Goal: Information Seeking & Learning: Learn about a topic

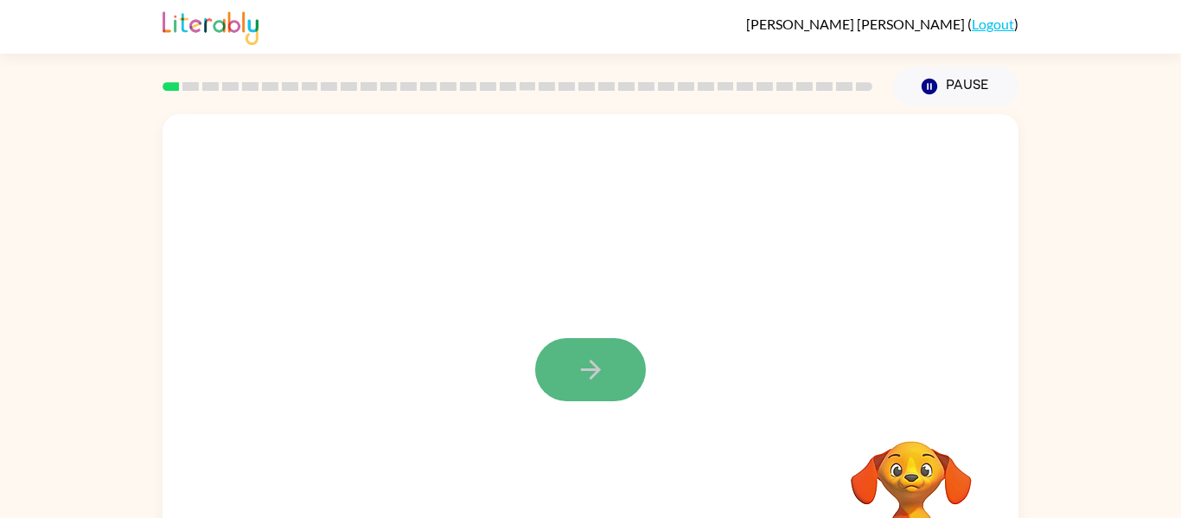
click at [604, 367] on icon "button" at bounding box center [591, 369] width 30 height 30
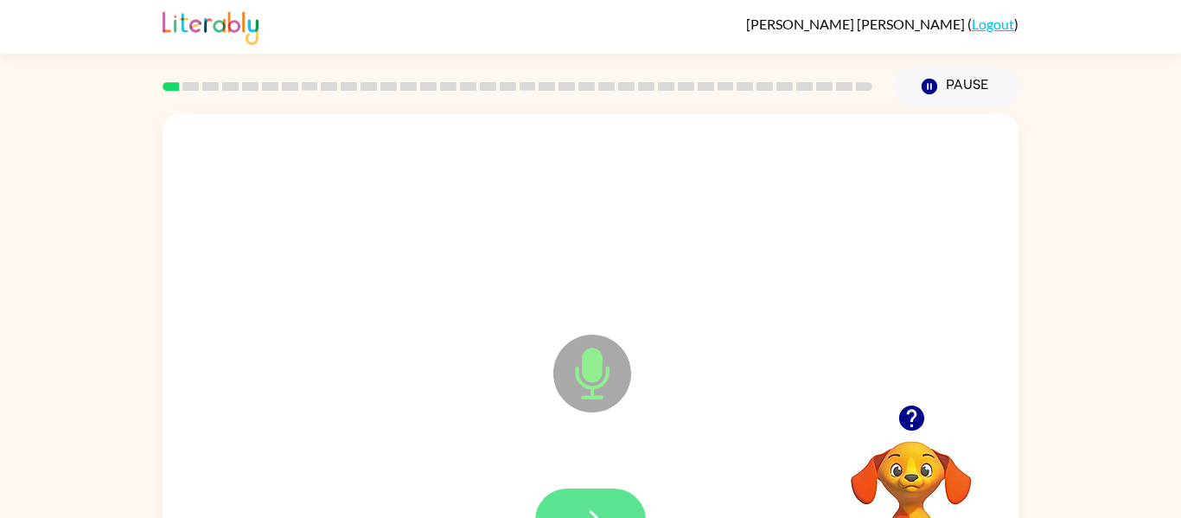
click at [615, 511] on button "button" at bounding box center [590, 519] width 111 height 63
click at [631, 513] on button "button" at bounding box center [590, 519] width 111 height 63
click at [624, 512] on button "button" at bounding box center [590, 519] width 111 height 63
click at [614, 491] on button "button" at bounding box center [590, 519] width 111 height 63
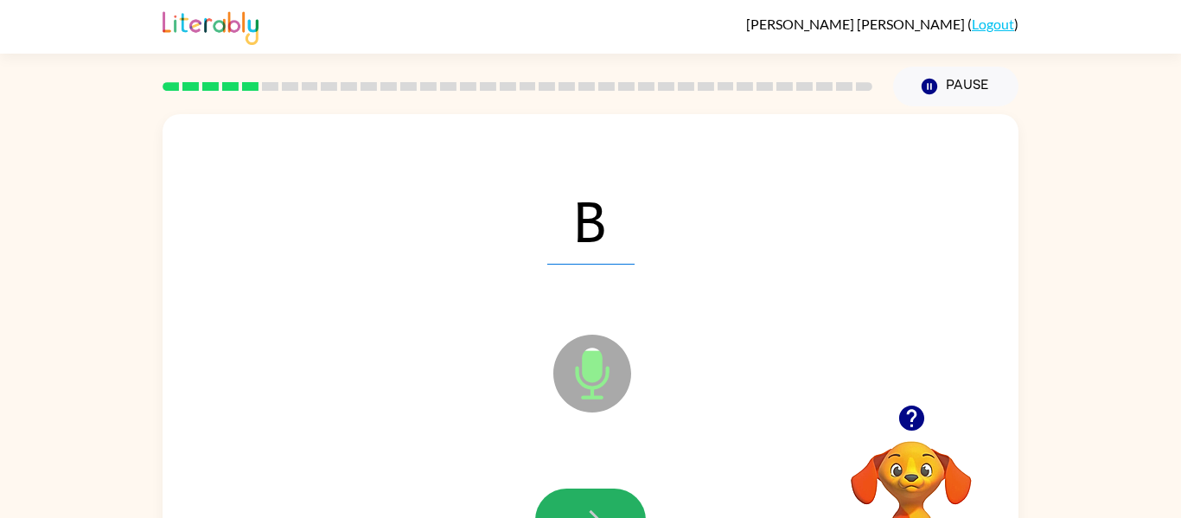
click at [614, 491] on button "button" at bounding box center [590, 519] width 111 height 63
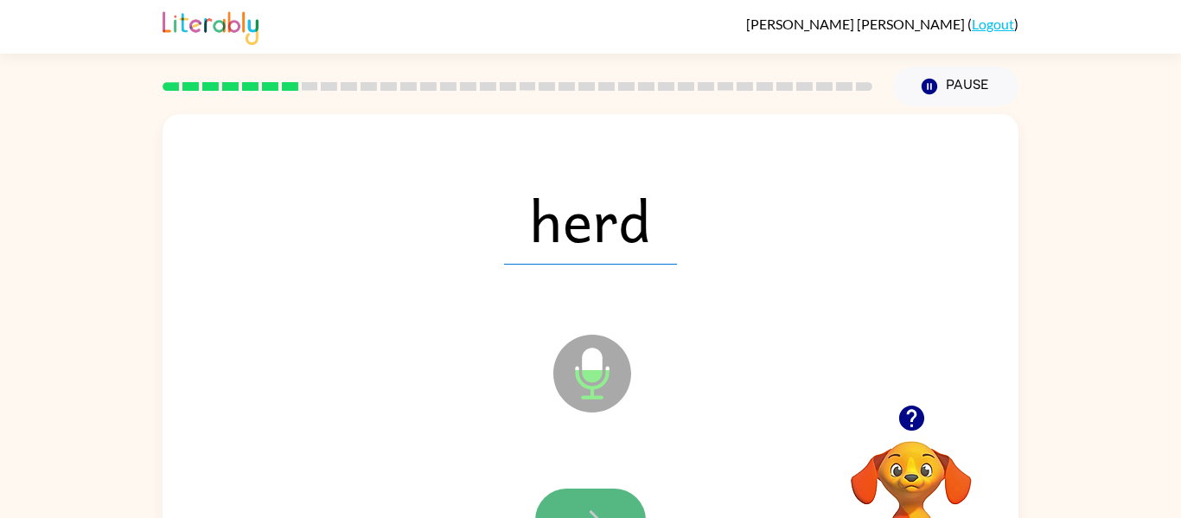
click at [577, 513] on icon "button" at bounding box center [591, 520] width 30 height 30
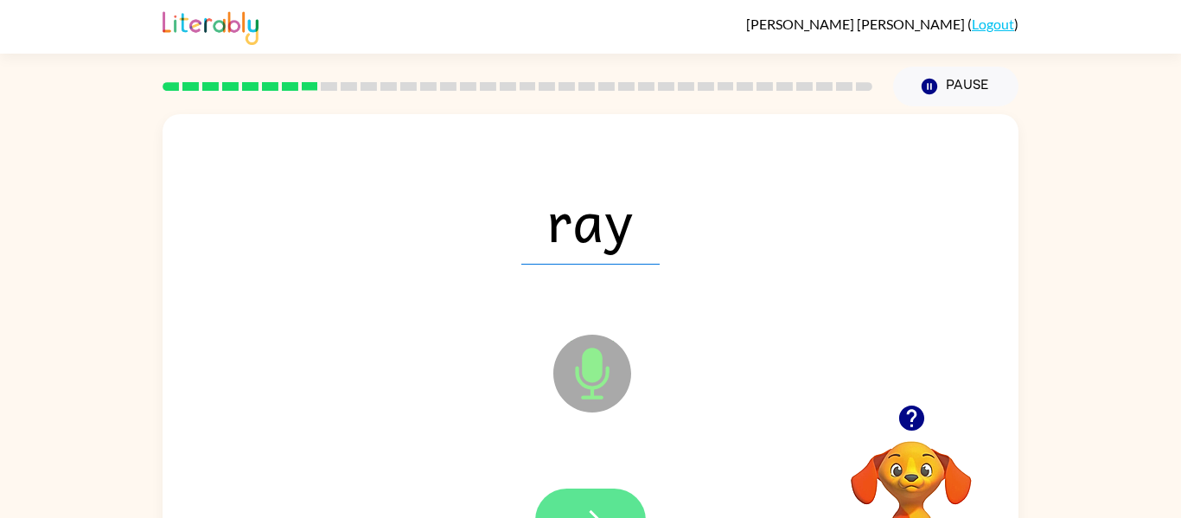
click at [630, 504] on button "button" at bounding box center [590, 519] width 111 height 63
click at [619, 507] on button "button" at bounding box center [590, 519] width 111 height 63
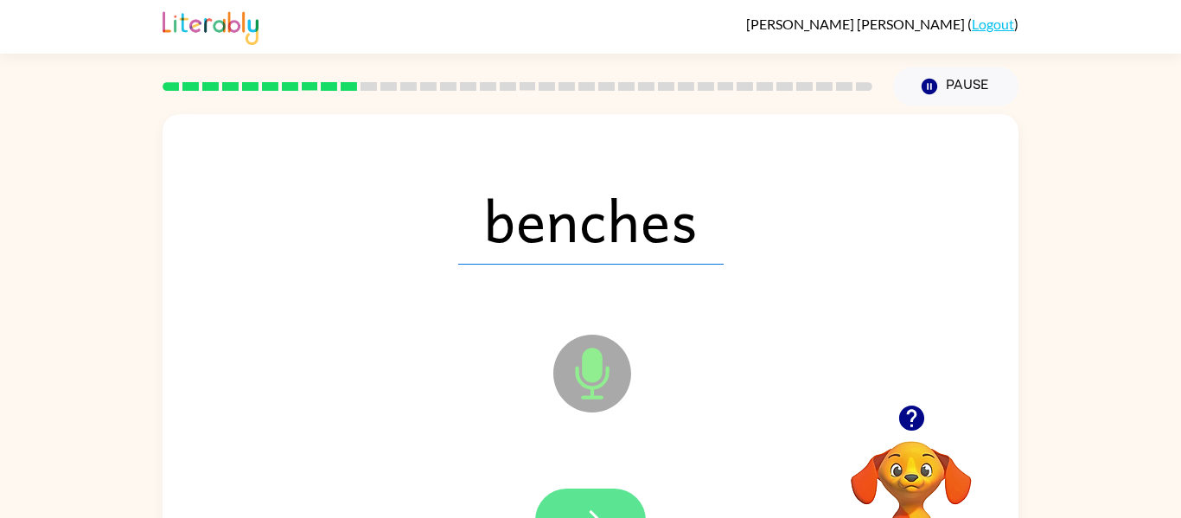
click at [553, 509] on button "button" at bounding box center [590, 519] width 111 height 63
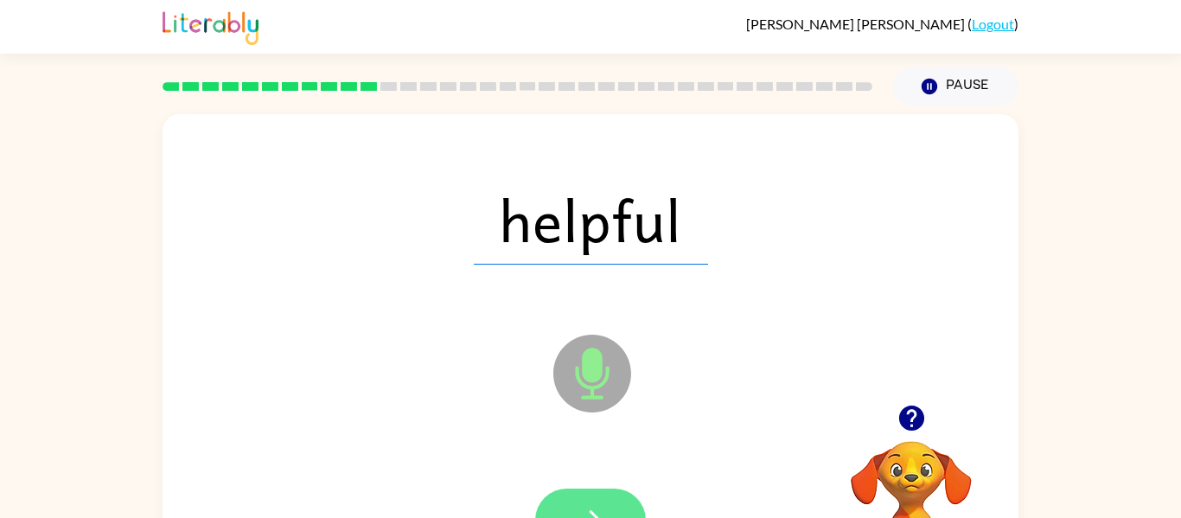
click at [551, 496] on button "button" at bounding box center [590, 519] width 111 height 63
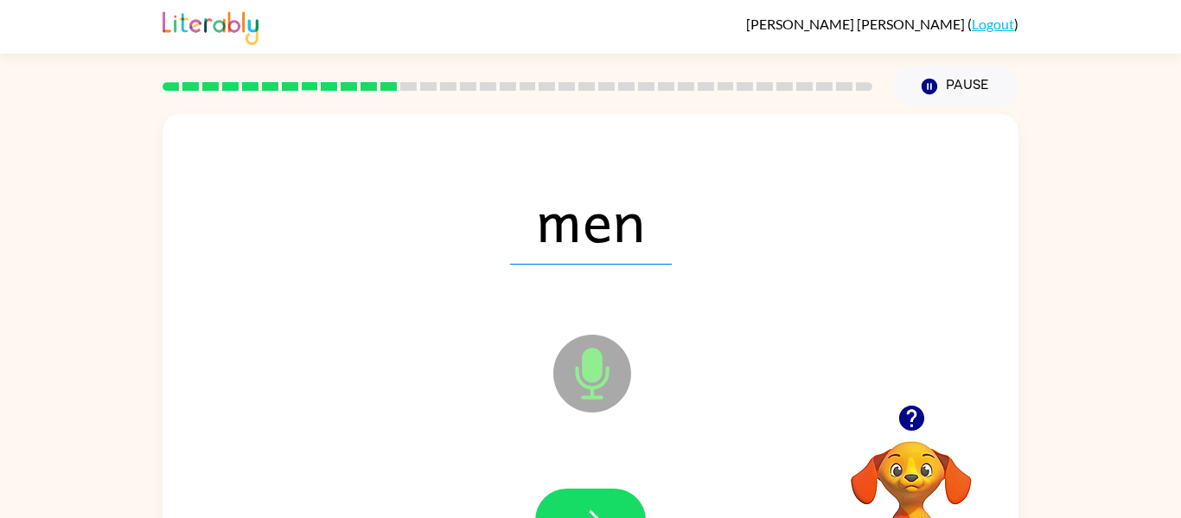
click at [551, 496] on button "button" at bounding box center [590, 519] width 111 height 63
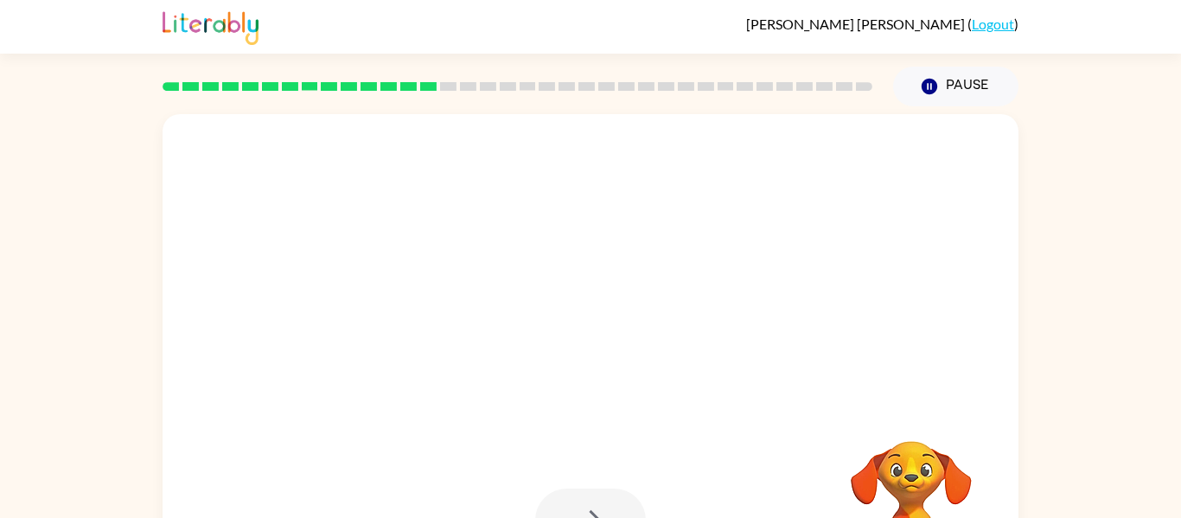
click at [601, 496] on div at bounding box center [590, 519] width 111 height 63
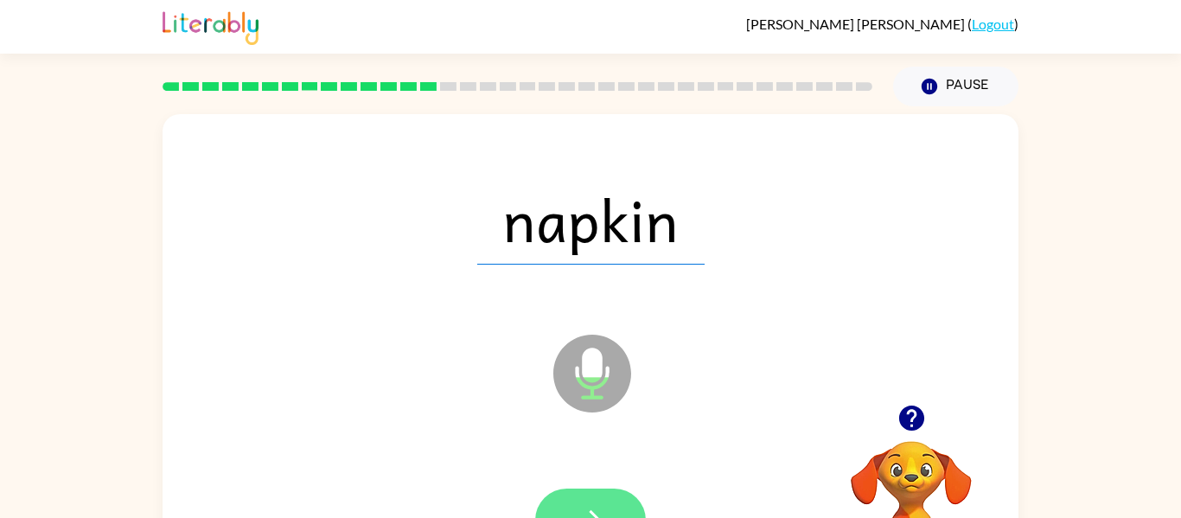
click at [559, 507] on button "button" at bounding box center [590, 519] width 111 height 63
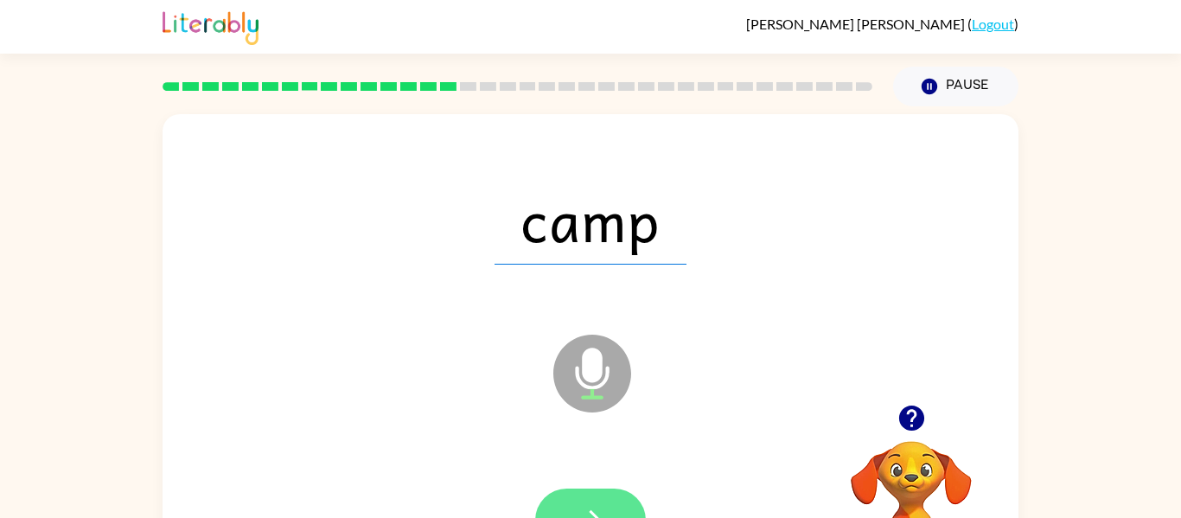
click at [571, 494] on button "button" at bounding box center [590, 519] width 111 height 63
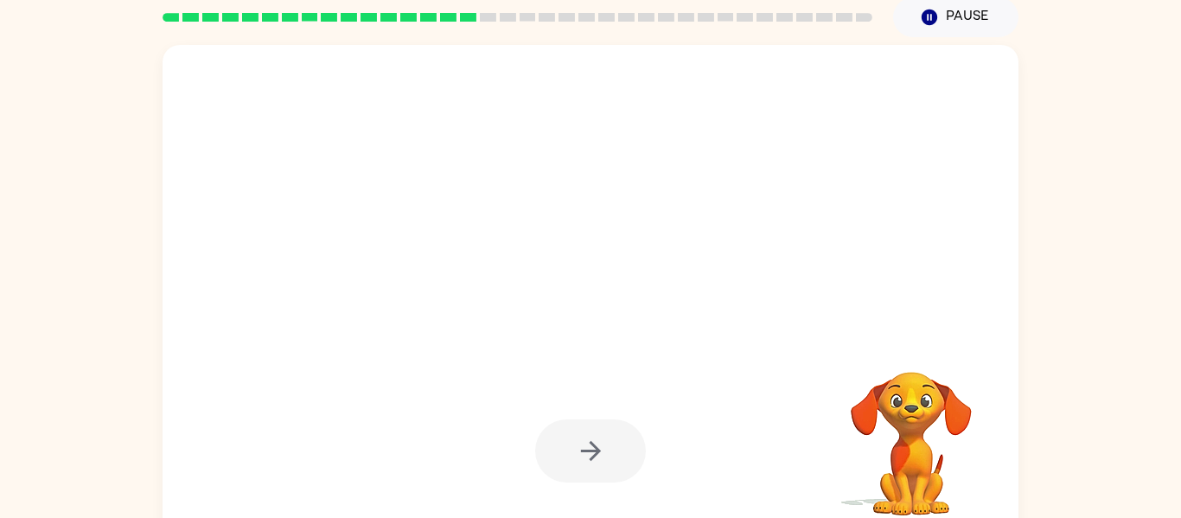
scroll to position [90, 0]
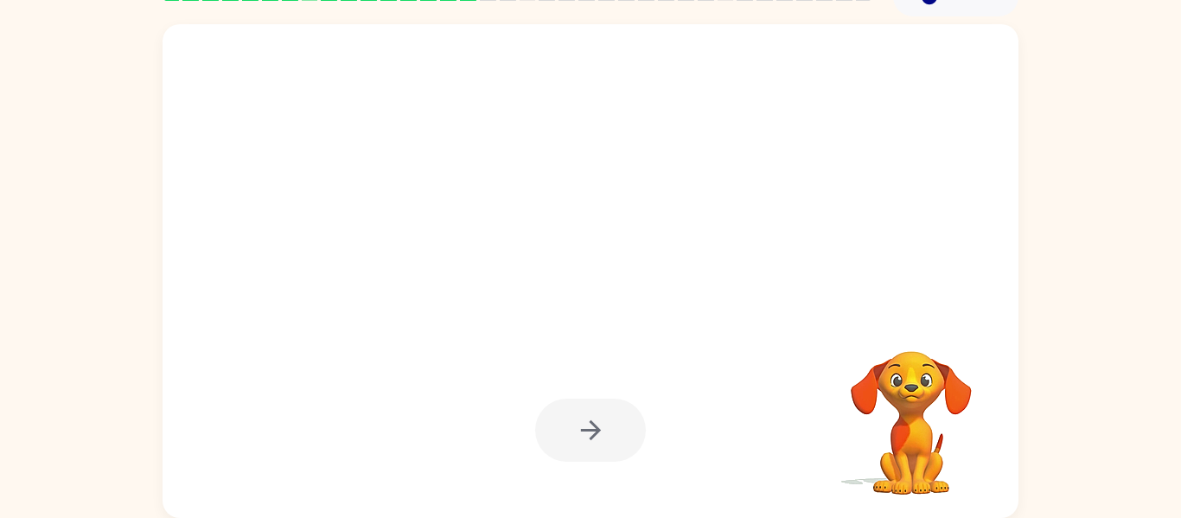
click at [587, 412] on div at bounding box center [590, 429] width 111 height 63
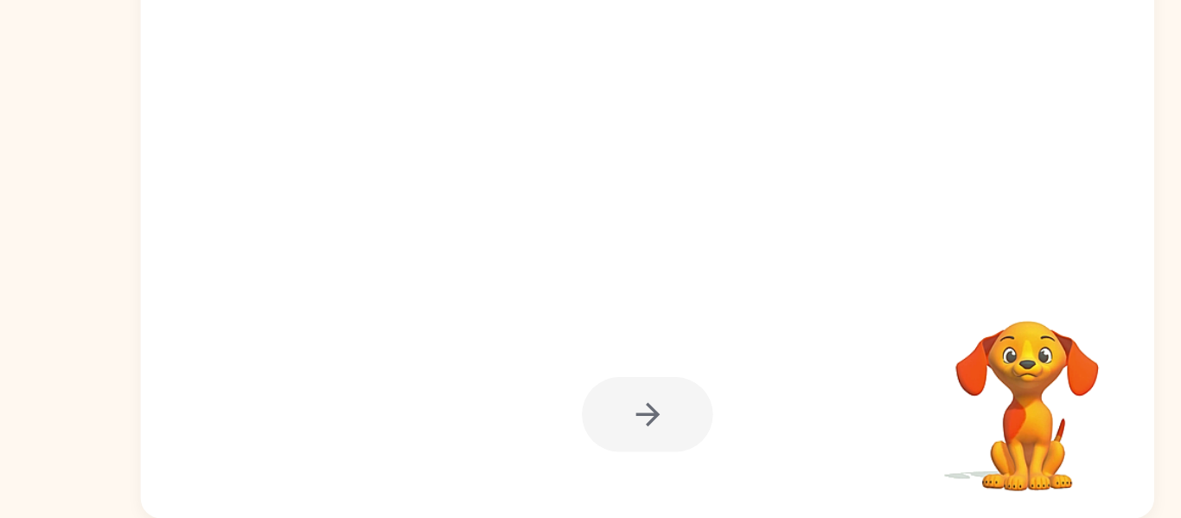
scroll to position [90, 0]
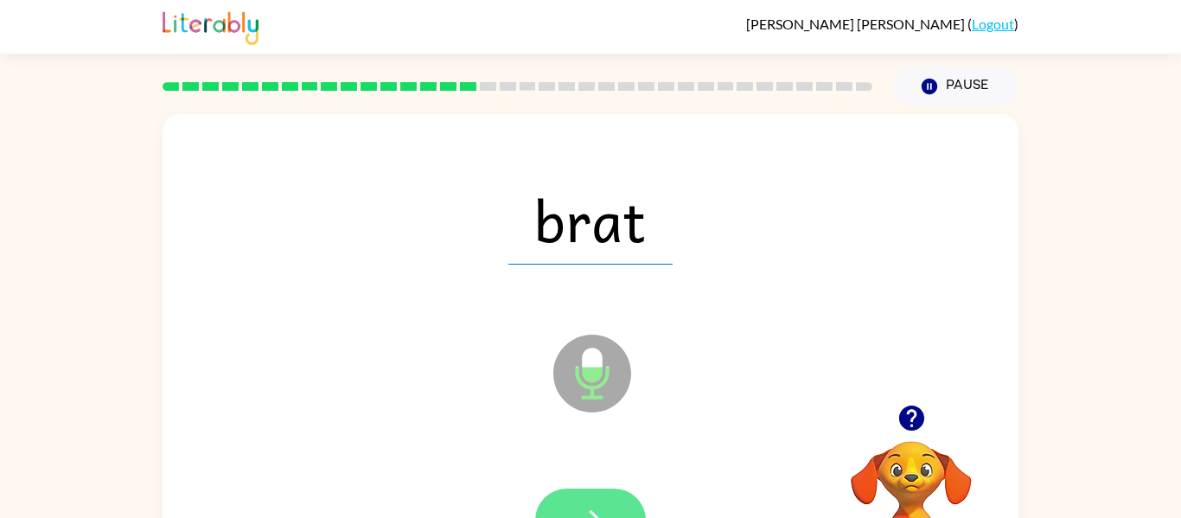
click at [607, 496] on button "button" at bounding box center [590, 519] width 111 height 63
click at [564, 500] on button "button" at bounding box center [590, 519] width 111 height 63
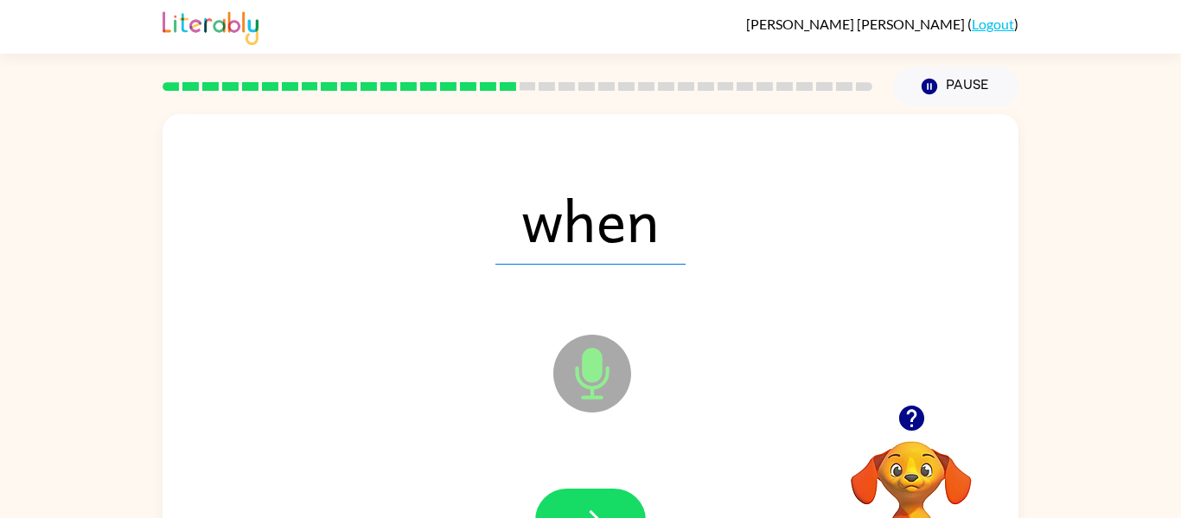
click at [656, 507] on div at bounding box center [590, 520] width 821 height 142
click at [619, 510] on button "button" at bounding box center [590, 519] width 111 height 63
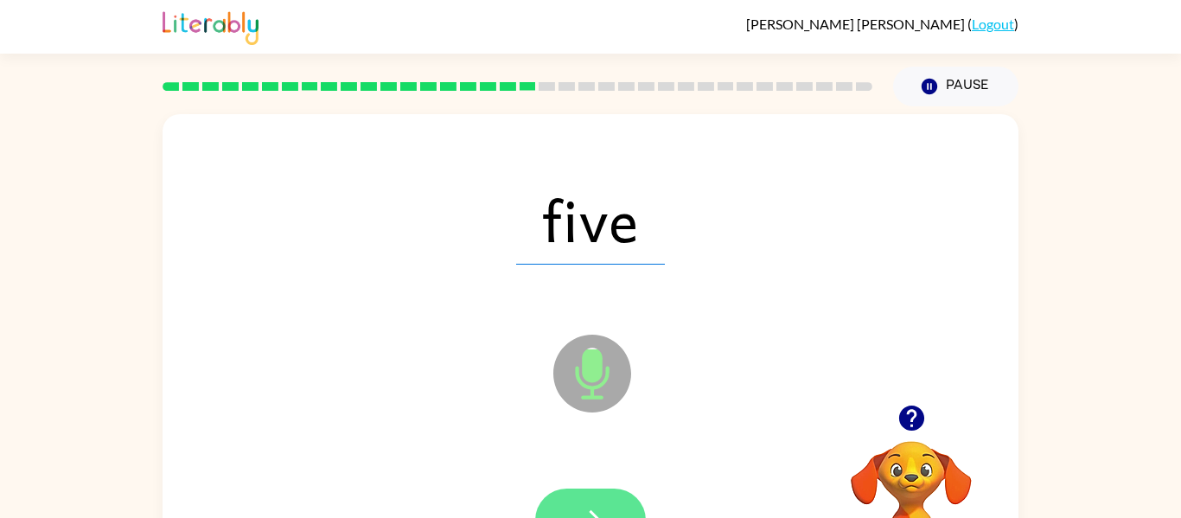
click at [561, 512] on button "button" at bounding box center [590, 519] width 111 height 63
click at [611, 498] on button "button" at bounding box center [590, 519] width 111 height 63
click at [615, 501] on button "button" at bounding box center [590, 519] width 111 height 63
click at [590, 503] on button "button" at bounding box center [590, 519] width 111 height 63
click at [549, 510] on button "button" at bounding box center [590, 519] width 111 height 63
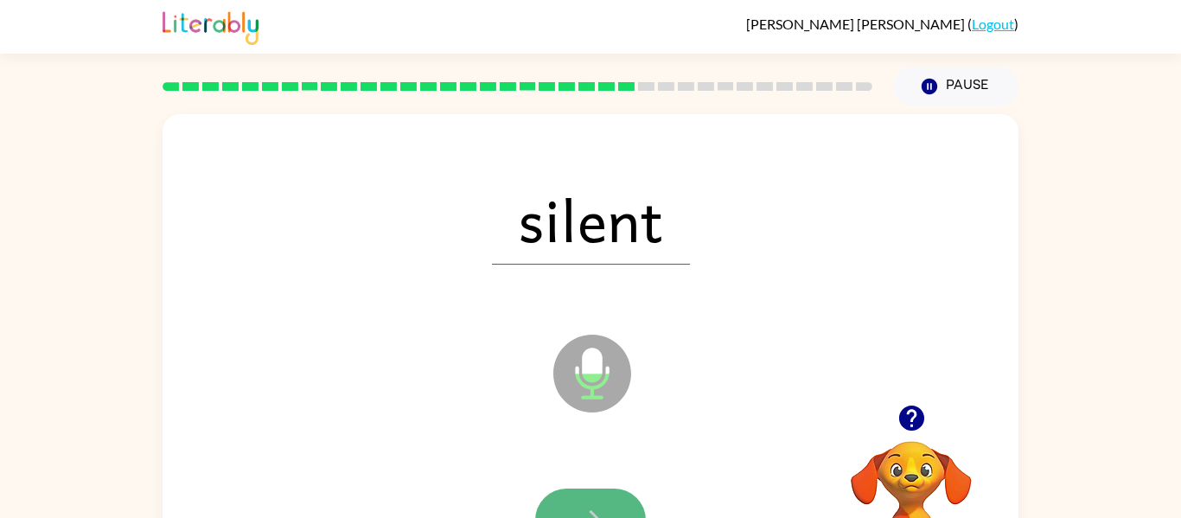
click at [609, 491] on button "button" at bounding box center [590, 519] width 111 height 63
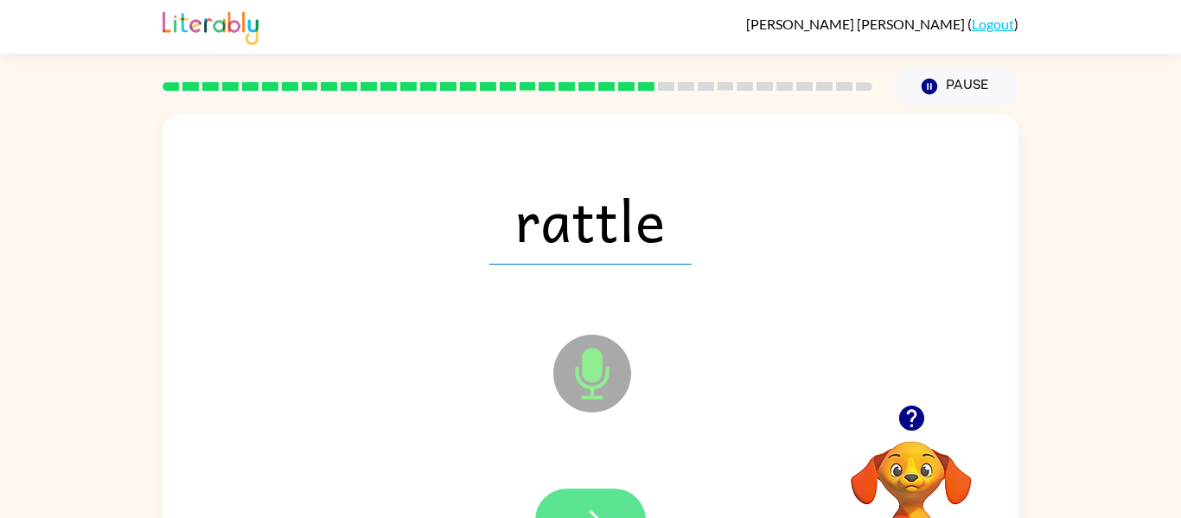
click at [595, 512] on icon "button" at bounding box center [591, 520] width 30 height 30
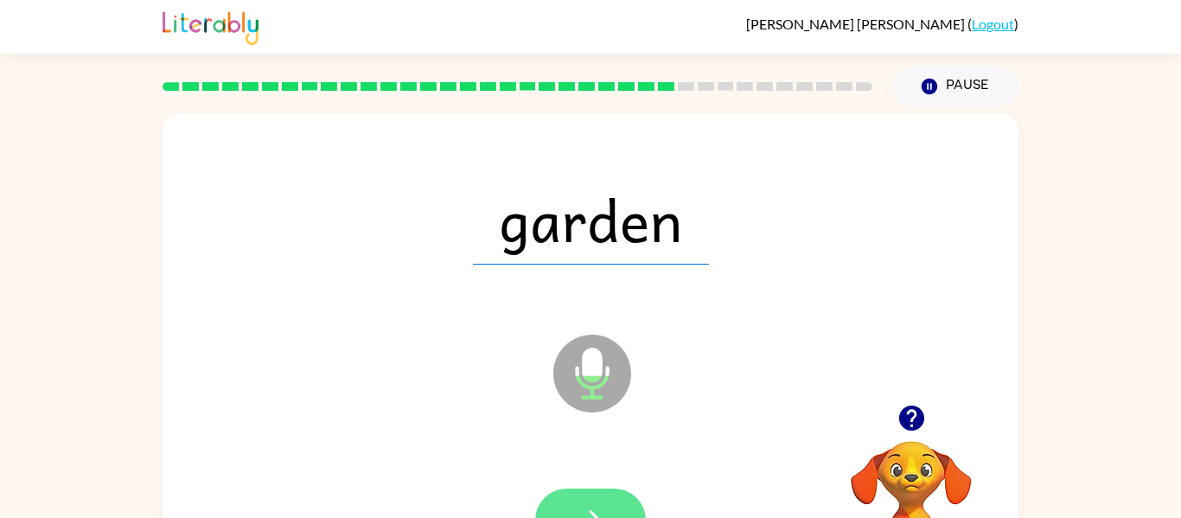
click at [569, 494] on button "button" at bounding box center [590, 519] width 111 height 63
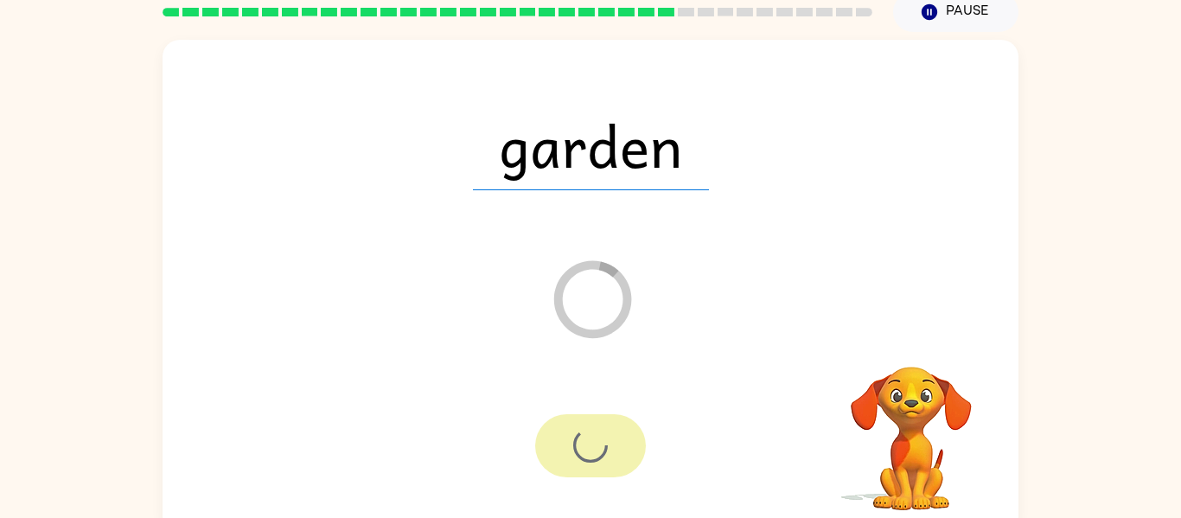
scroll to position [90, 0]
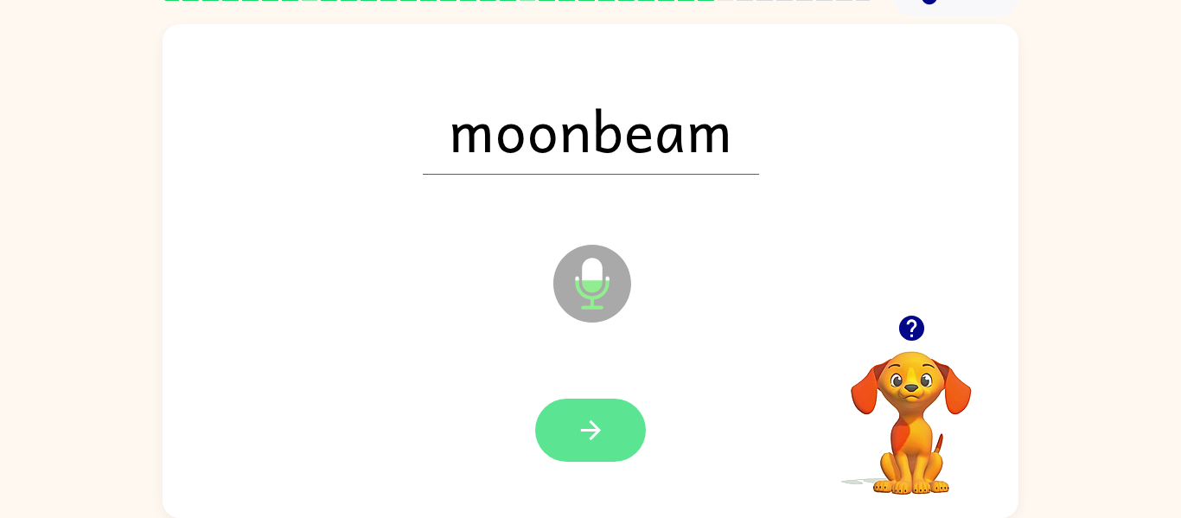
click at [598, 423] on icon "button" at bounding box center [591, 430] width 30 height 30
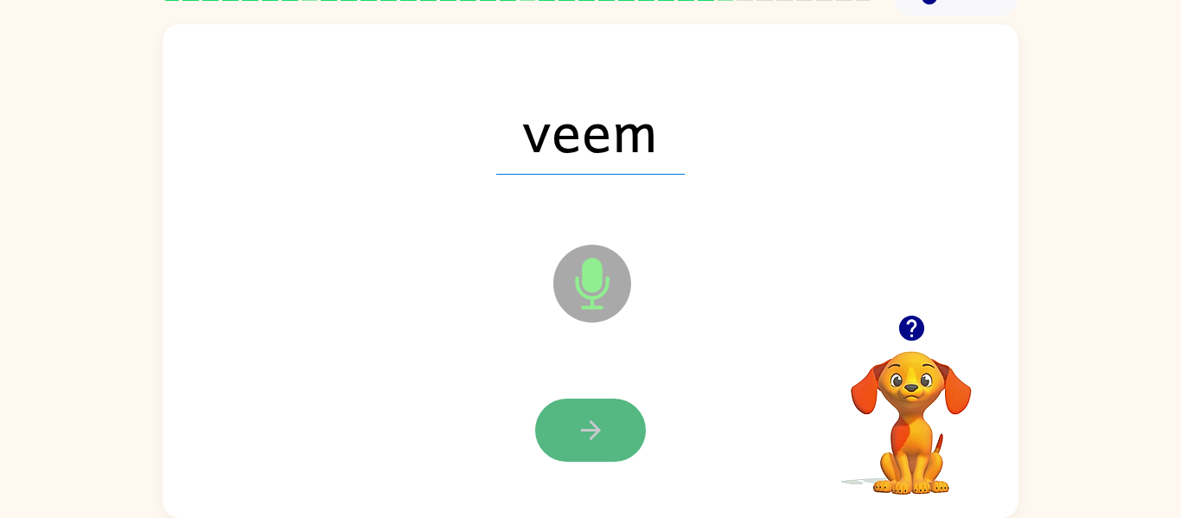
click at [607, 445] on button "button" at bounding box center [590, 429] width 111 height 63
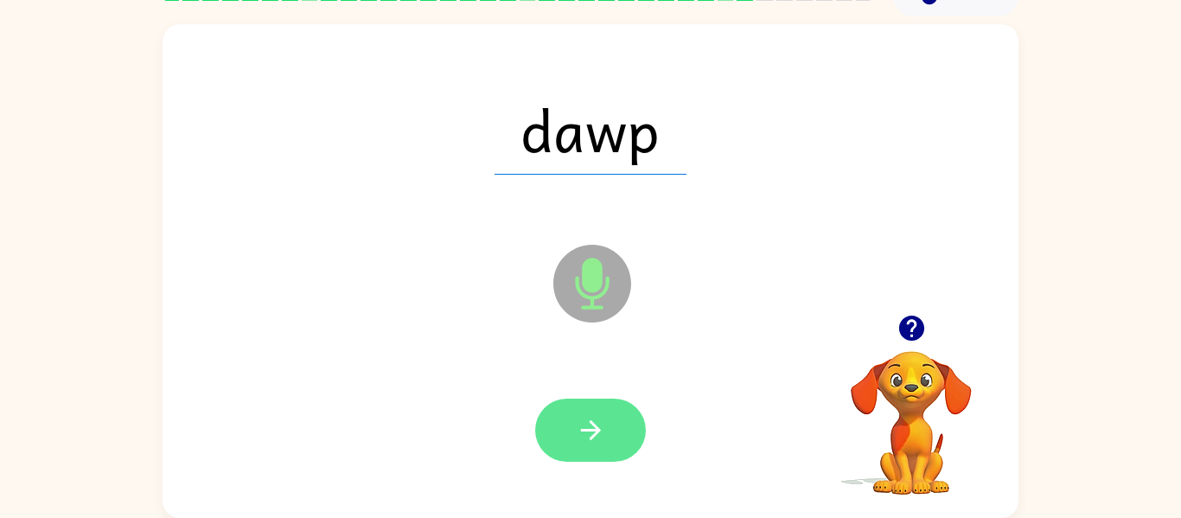
click at [599, 432] on icon "button" at bounding box center [591, 430] width 30 height 30
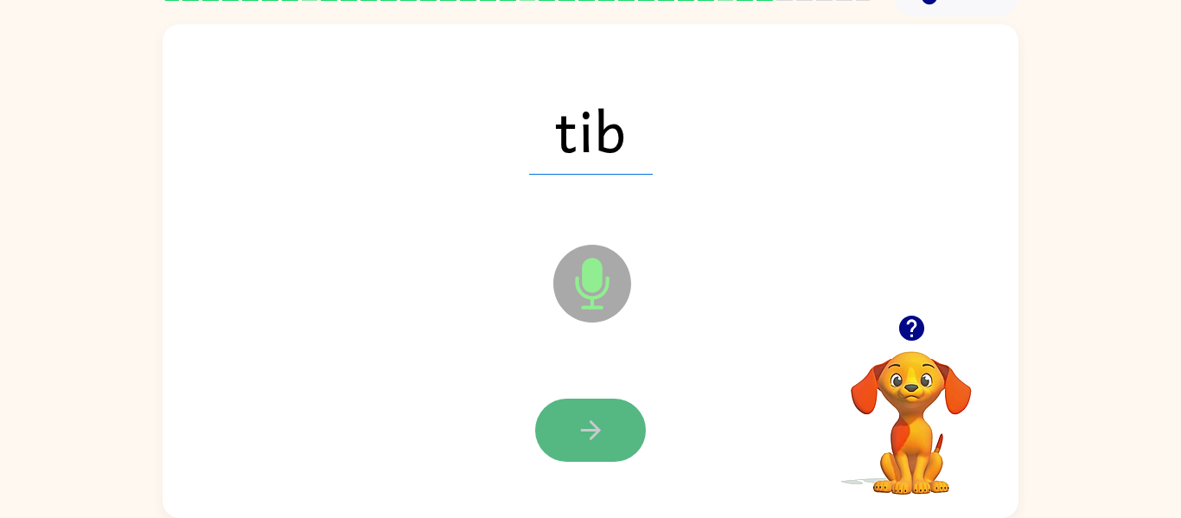
click at [598, 411] on button "button" at bounding box center [590, 429] width 111 height 63
click at [603, 430] on icon "button" at bounding box center [591, 430] width 30 height 30
click at [607, 444] on button "button" at bounding box center [590, 429] width 111 height 63
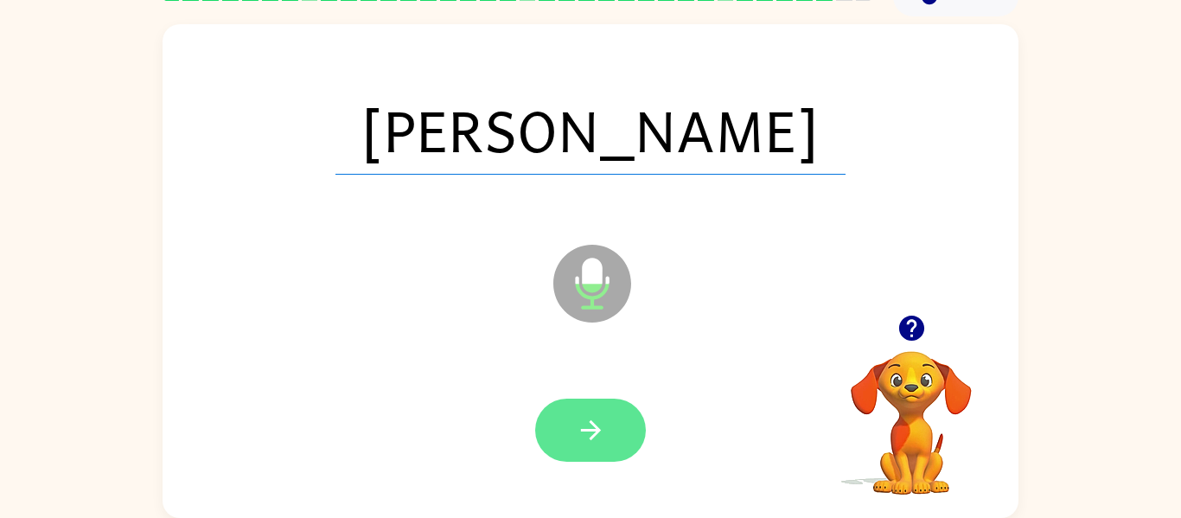
click at [612, 455] on button "button" at bounding box center [590, 429] width 111 height 63
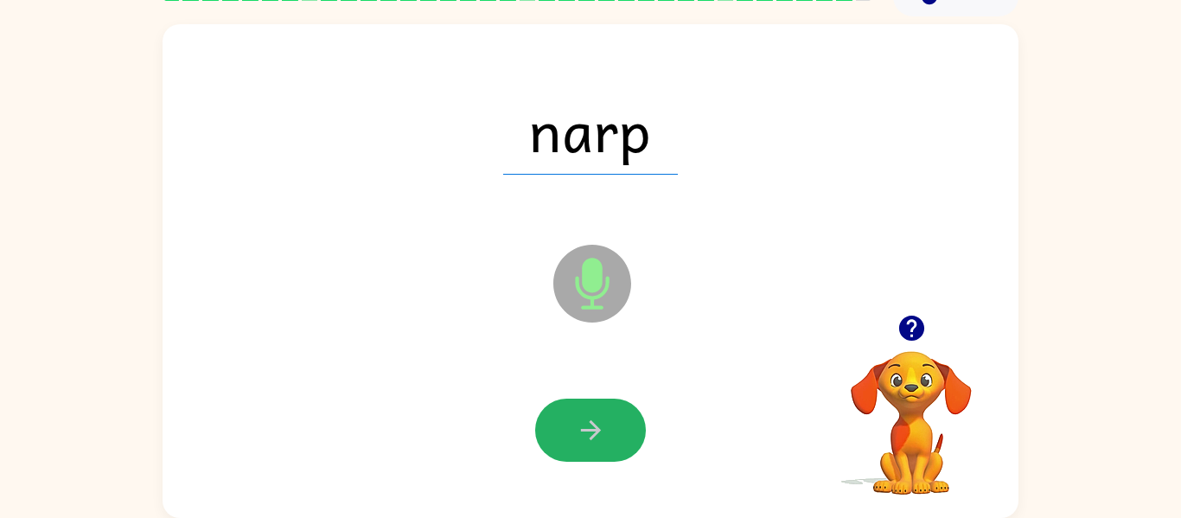
click at [613, 455] on button "button" at bounding box center [590, 429] width 111 height 63
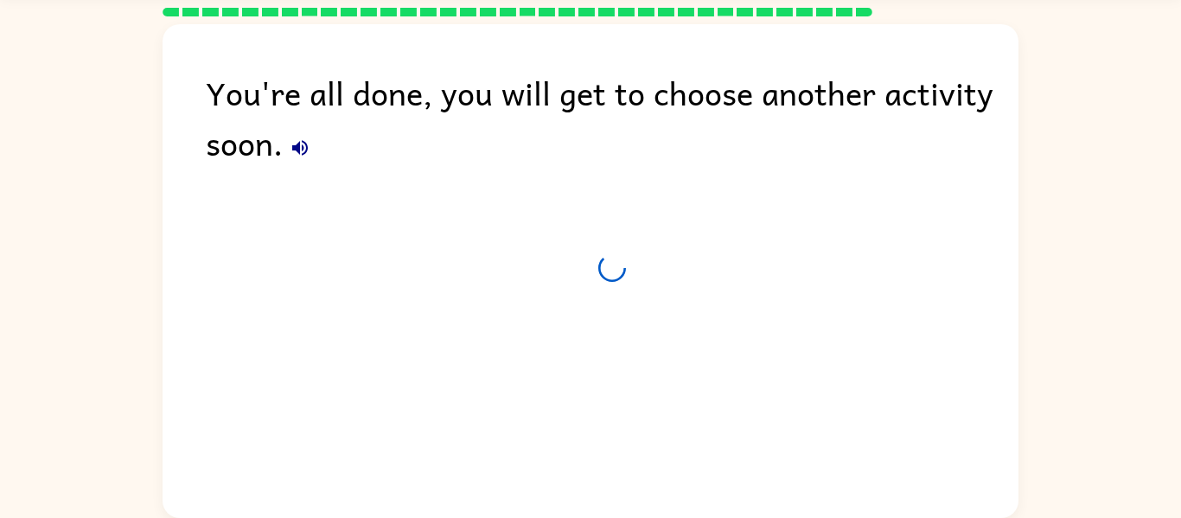
scroll to position [59, 0]
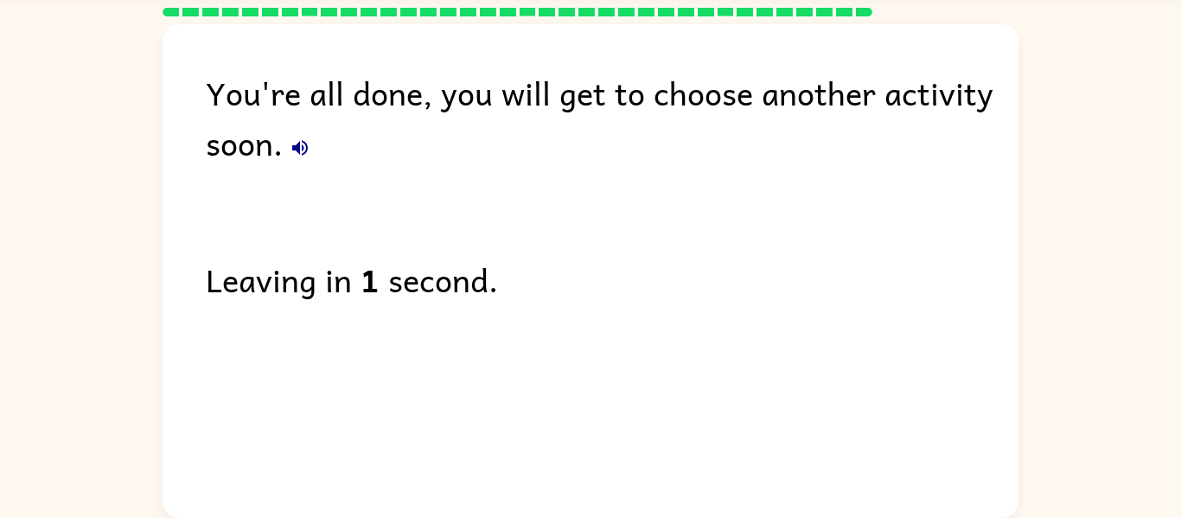
click at [290, 149] on icon "button" at bounding box center [300, 147] width 21 height 21
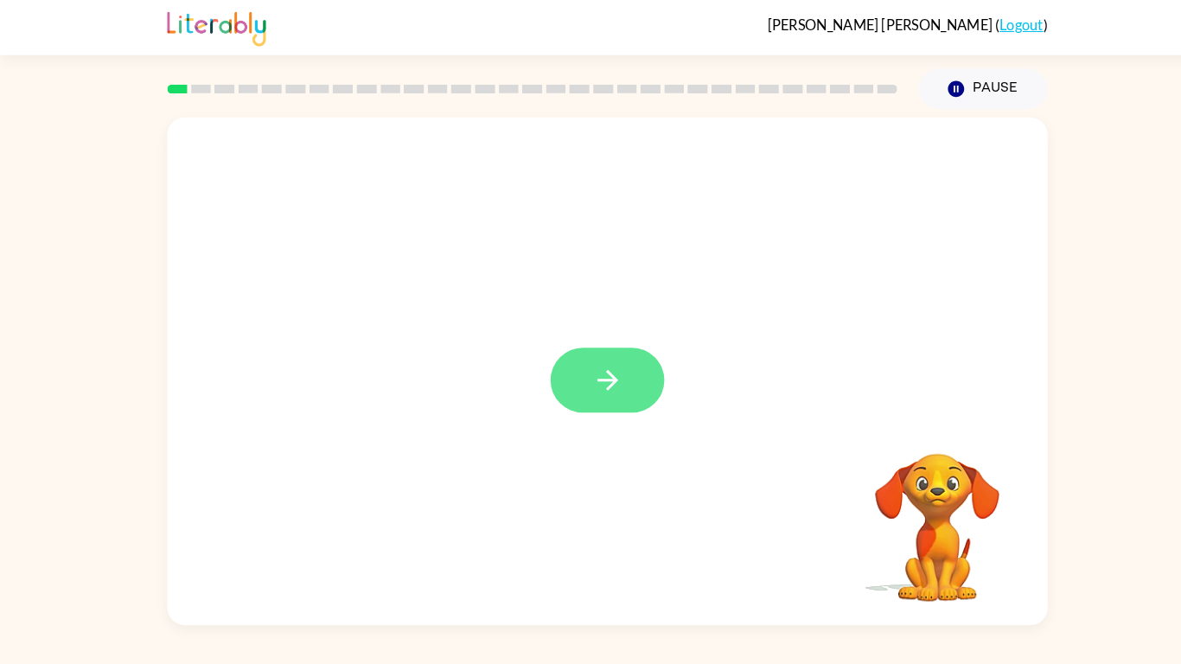
click at [579, 361] on icon "button" at bounding box center [591, 369] width 30 height 30
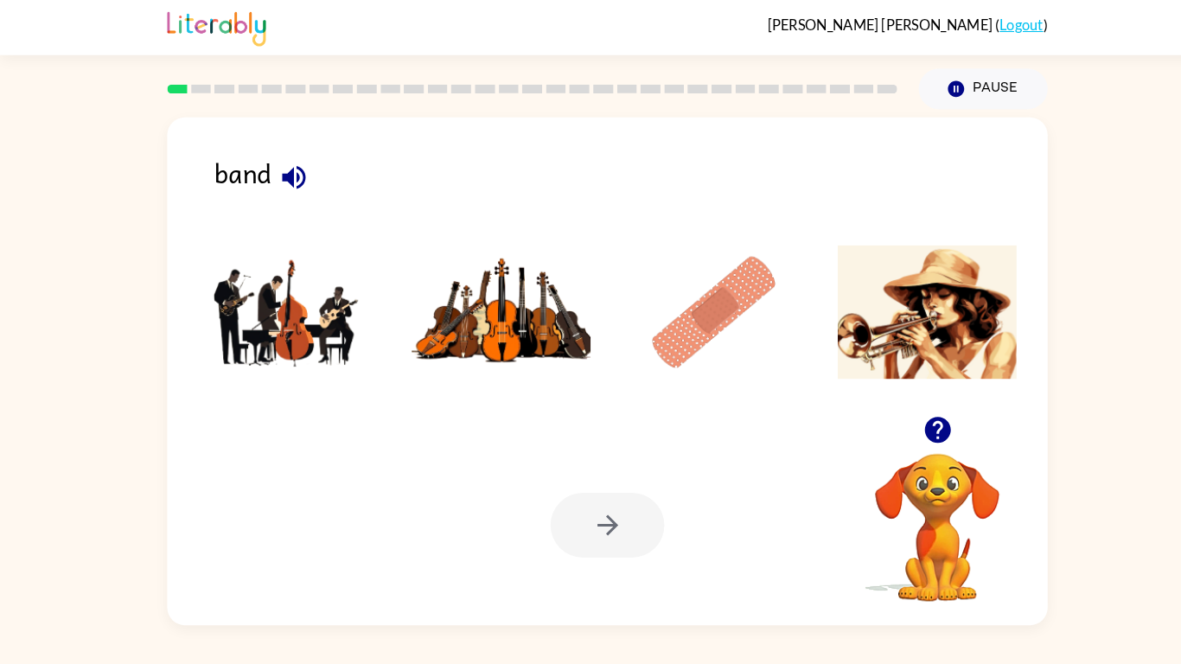
click at [237, 296] on img at bounding box center [280, 304] width 175 height 130
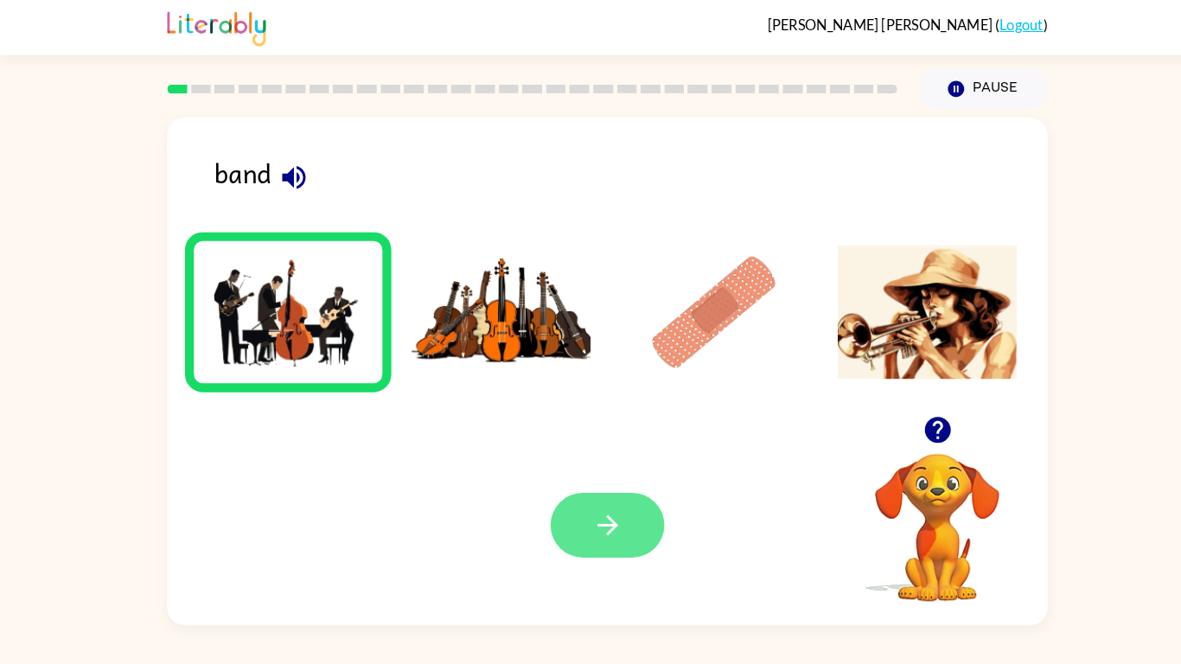
click at [593, 517] on button "button" at bounding box center [590, 510] width 111 height 63
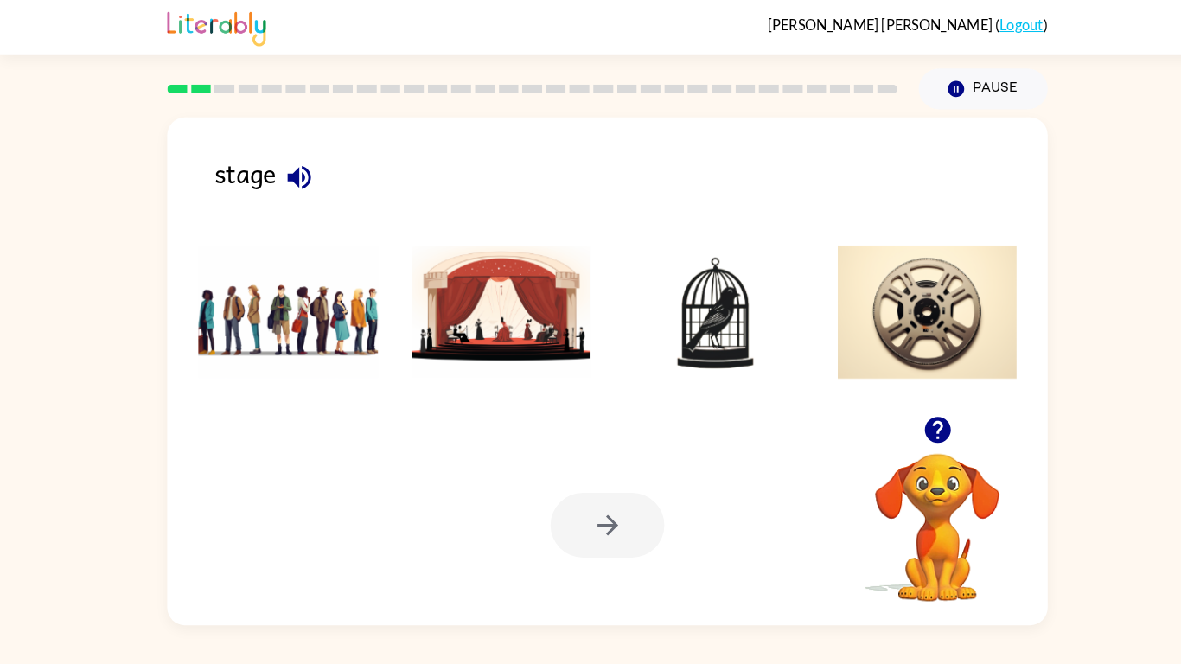
click at [454, 306] on img at bounding box center [487, 304] width 175 height 130
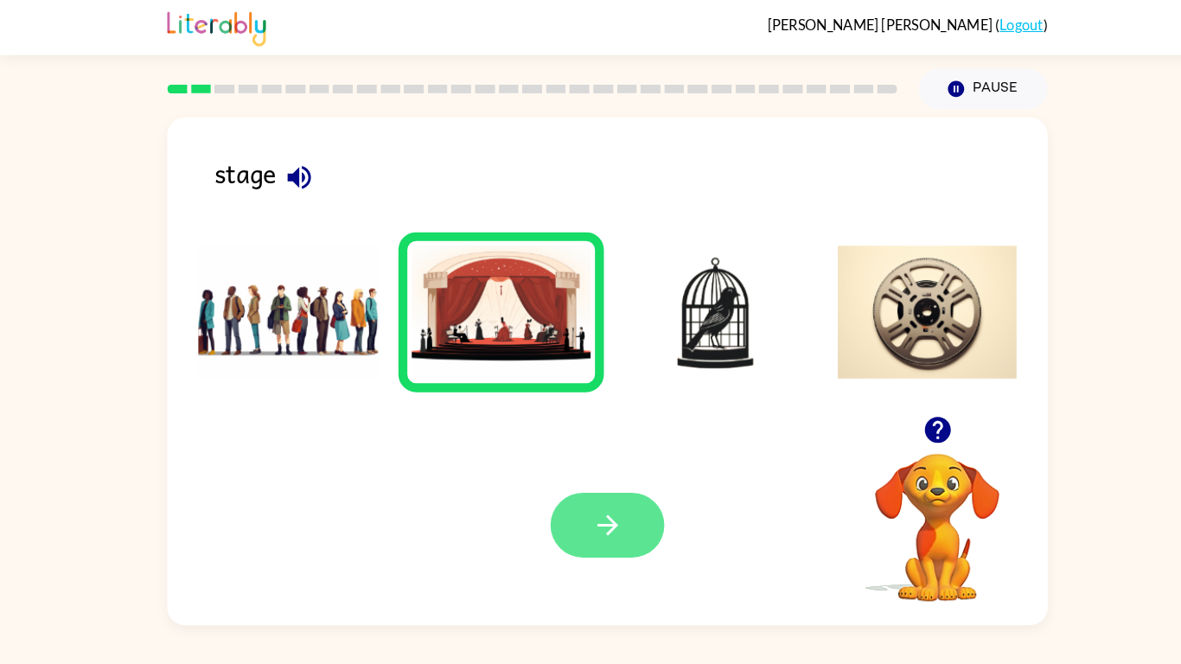
click at [590, 512] on icon "button" at bounding box center [590, 510] width 20 height 20
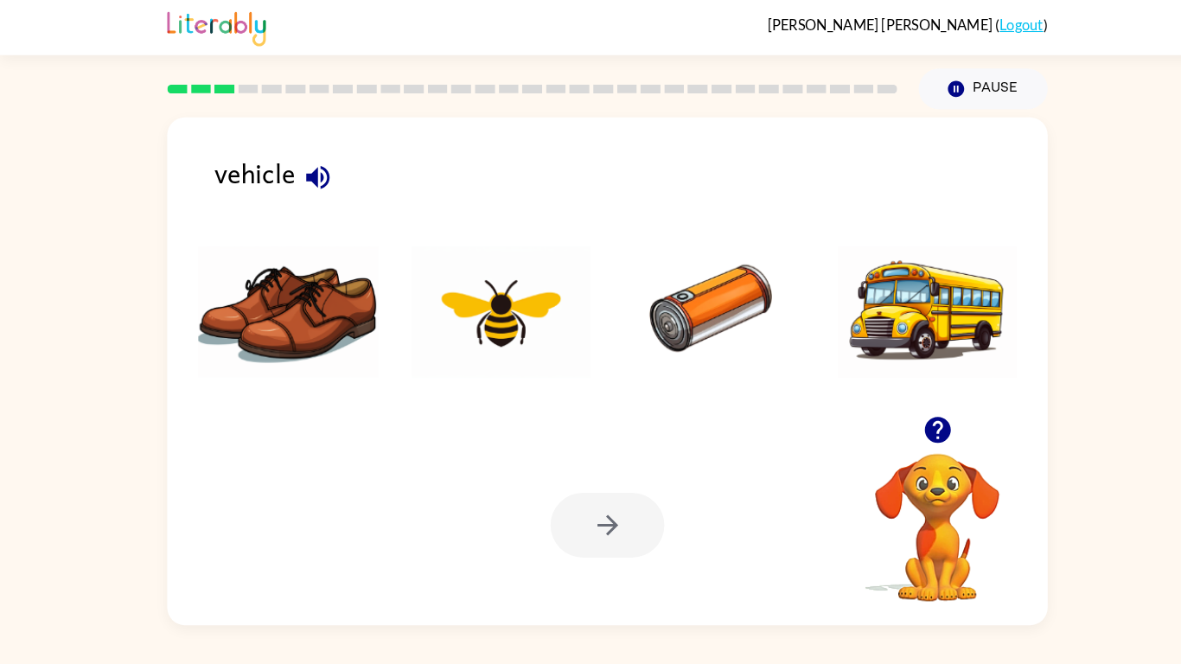
click at [313, 185] on icon "button" at bounding box center [309, 172] width 30 height 30
click at [933, 307] on img at bounding box center [901, 304] width 175 height 130
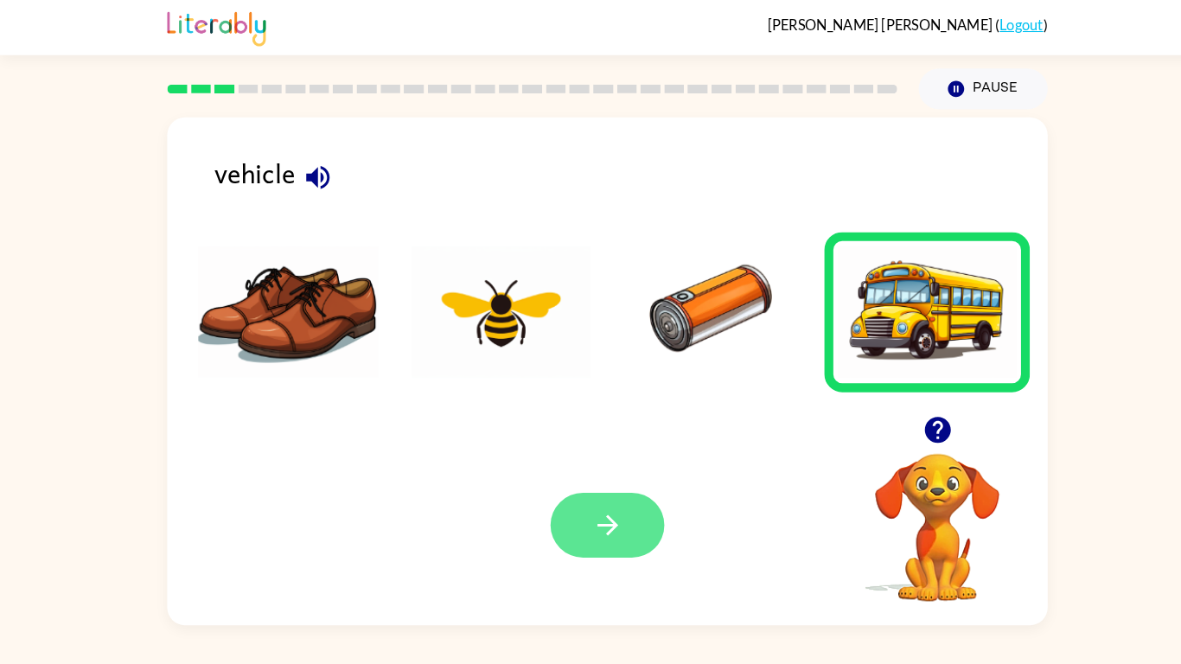
click at [580, 517] on icon "button" at bounding box center [591, 510] width 30 height 30
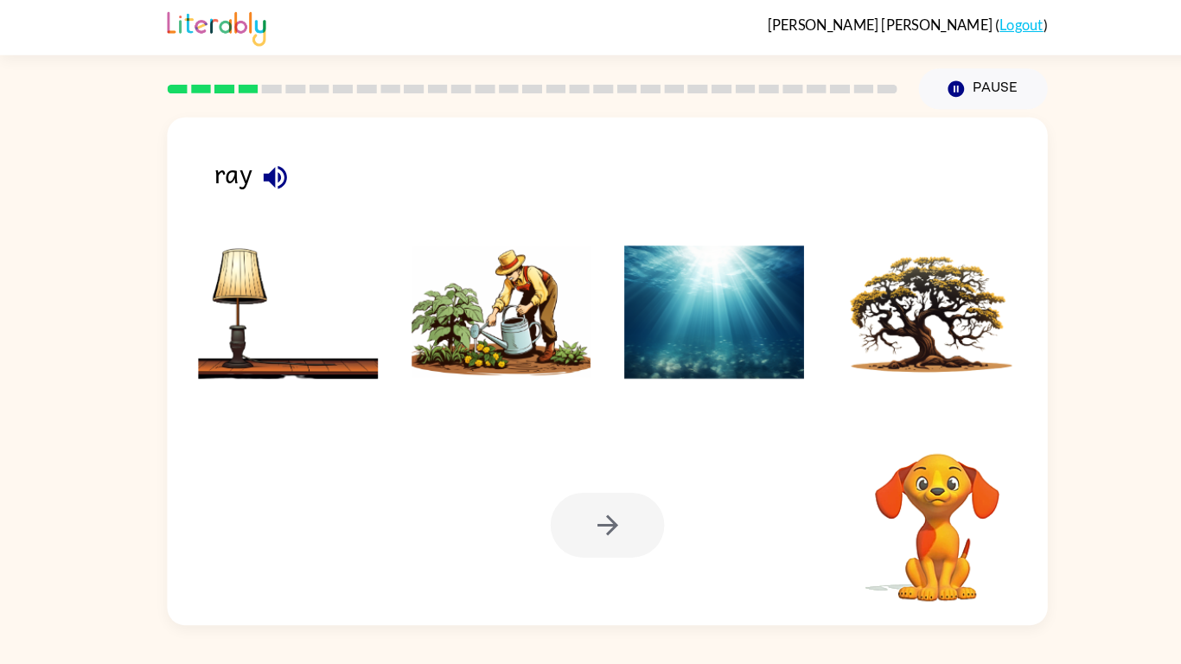
click at [272, 171] on icon "button" at bounding box center [267, 172] width 22 height 22
click at [275, 291] on img at bounding box center [280, 304] width 175 height 130
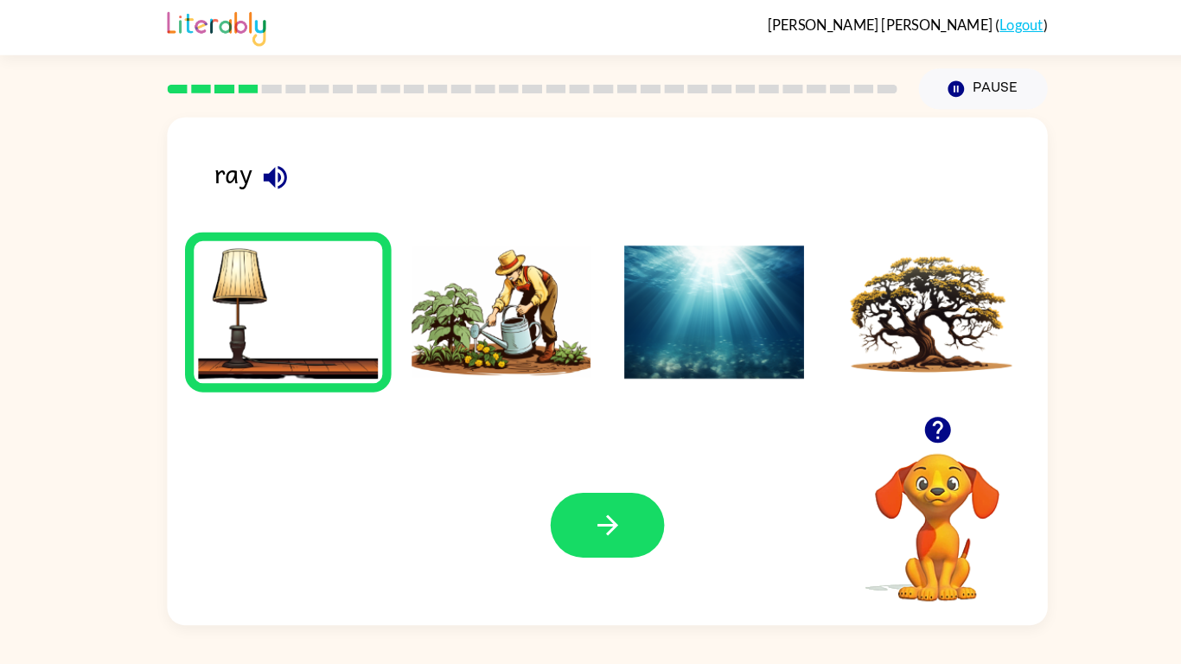
click at [460, 347] on img at bounding box center [487, 304] width 175 height 130
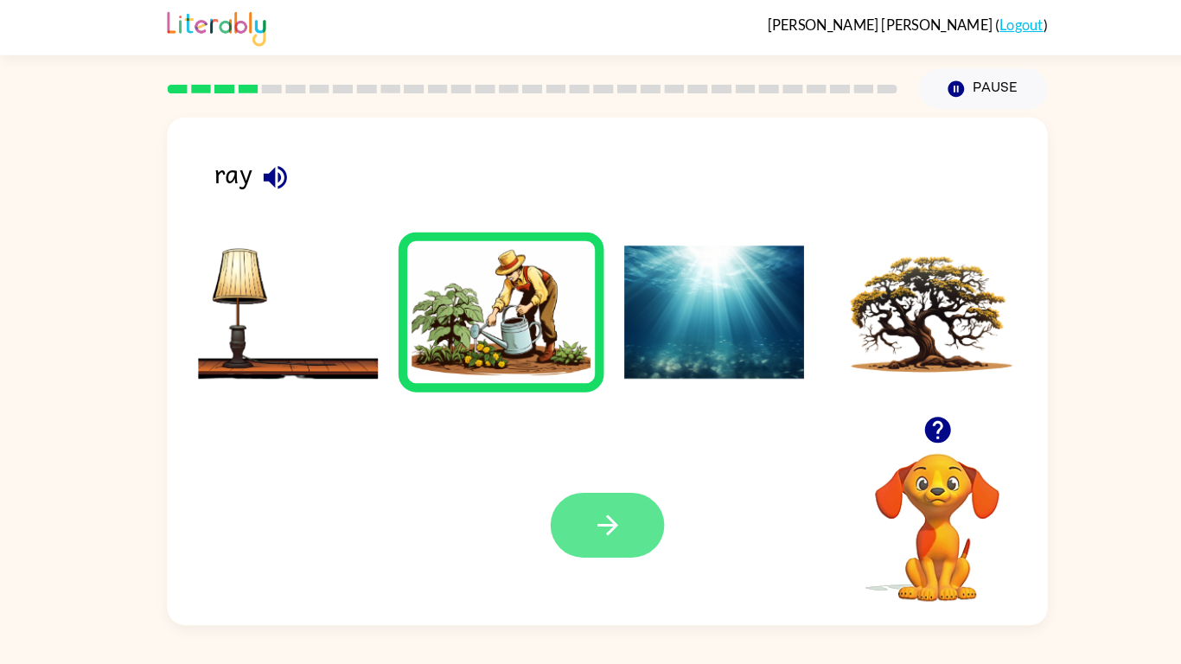
click at [569, 517] on button "button" at bounding box center [590, 510] width 111 height 63
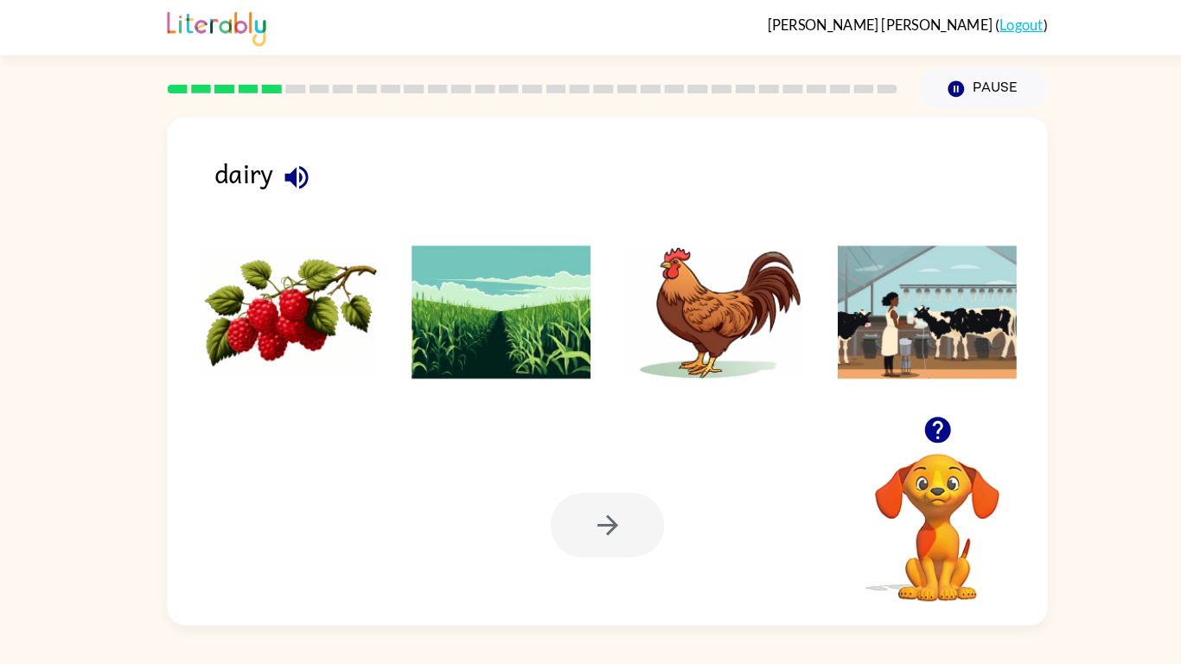
click at [303, 181] on button "button" at bounding box center [288, 172] width 44 height 44
click at [289, 182] on icon "button" at bounding box center [288, 172] width 30 height 30
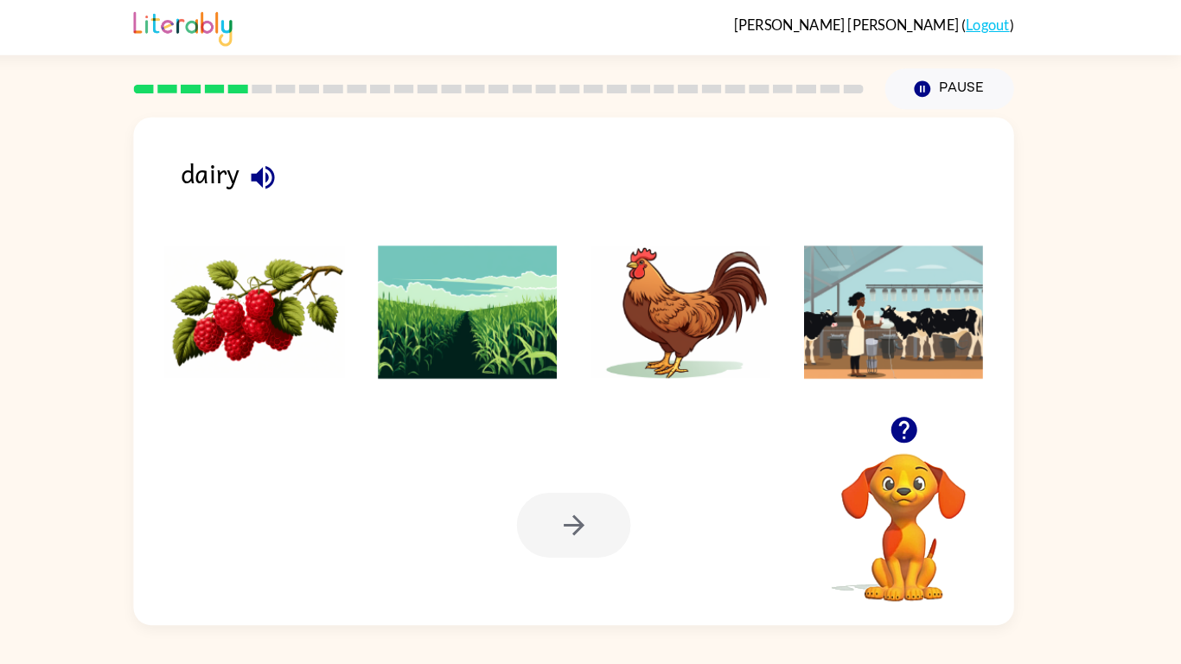
click at [503, 335] on img at bounding box center [487, 304] width 175 height 130
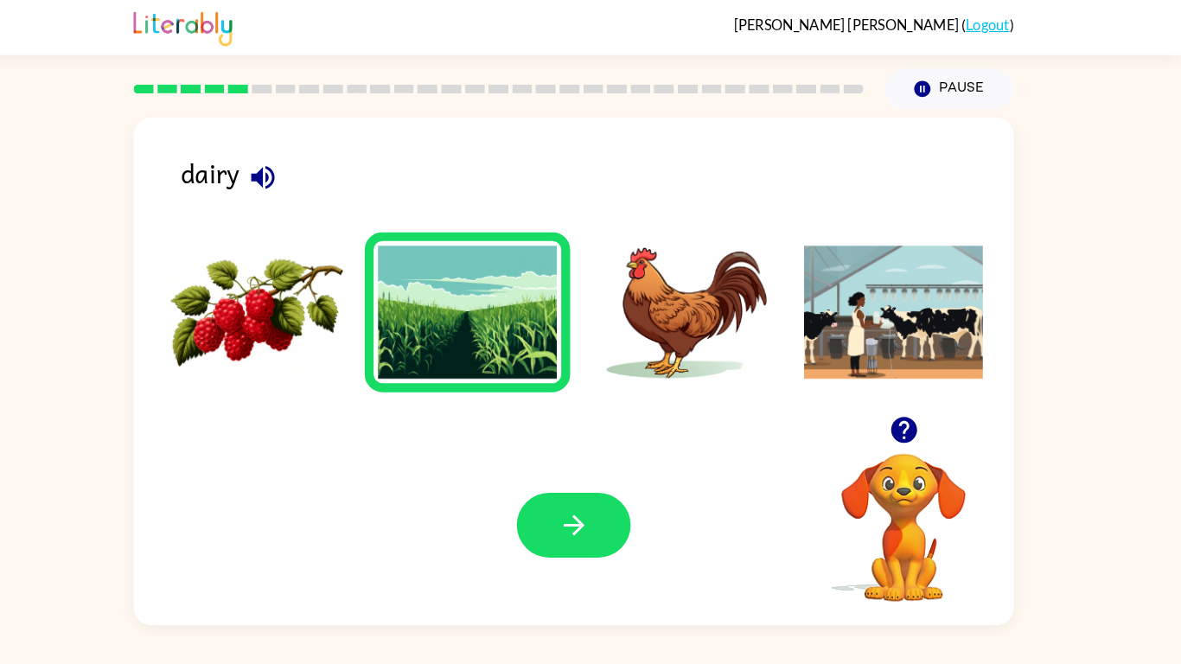
click at [510, 341] on img at bounding box center [487, 304] width 175 height 130
click at [645, 337] on img at bounding box center [694, 304] width 175 height 130
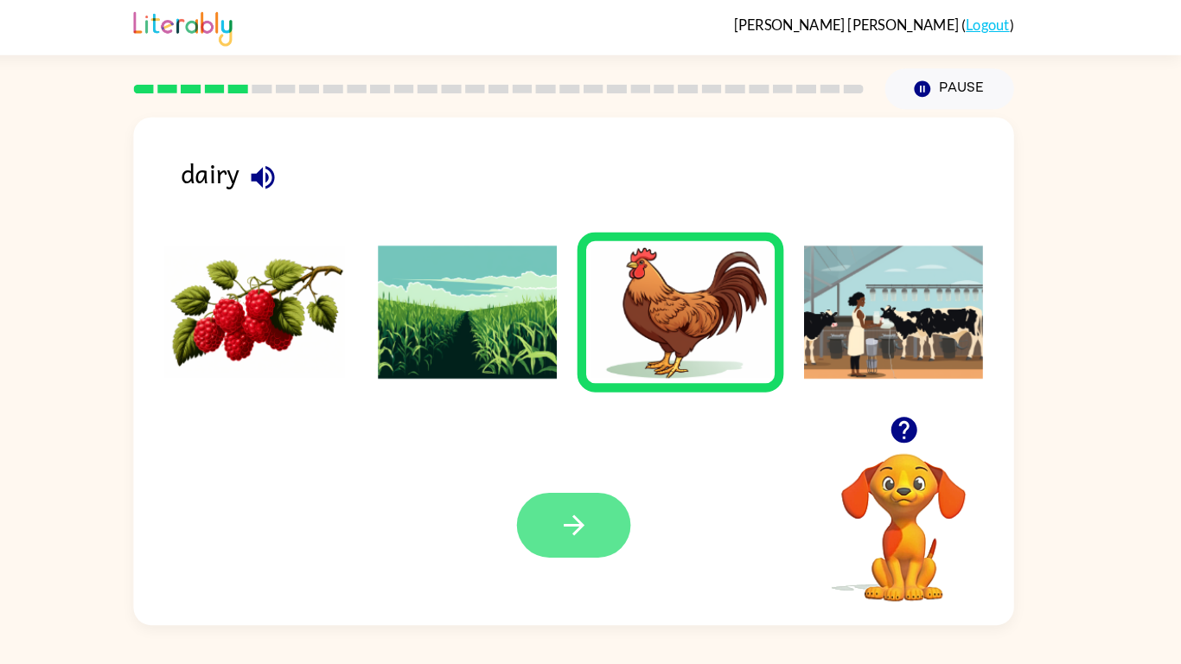
click at [576, 517] on button "button" at bounding box center [590, 510] width 111 height 63
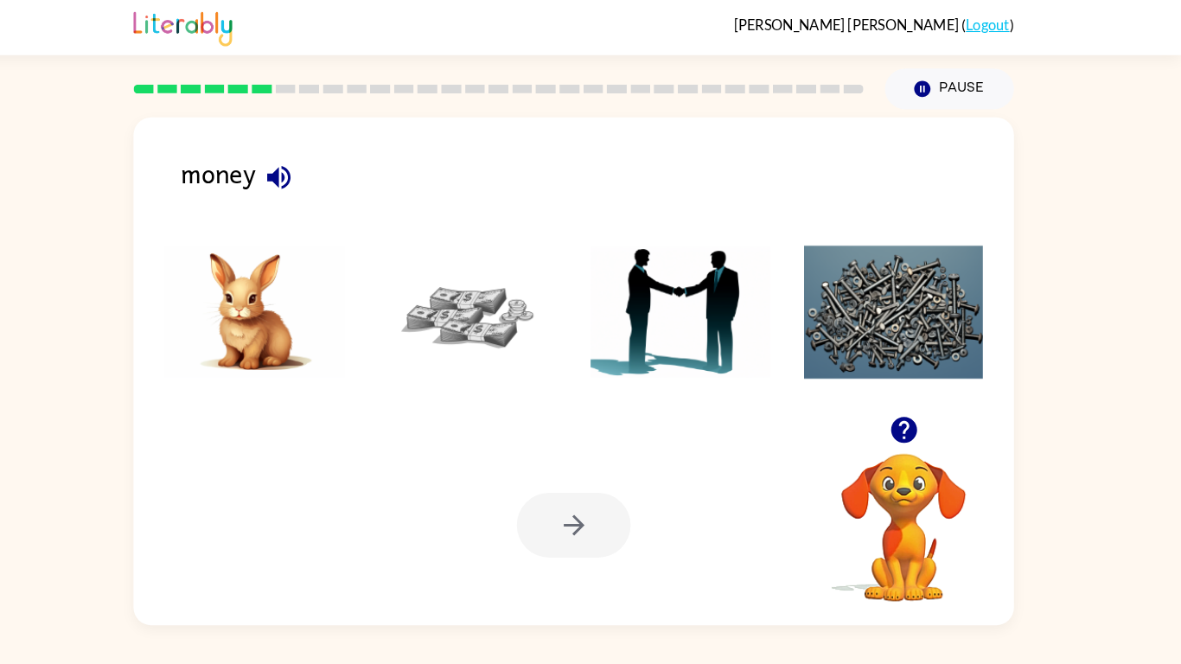
click at [449, 343] on img at bounding box center [487, 304] width 175 height 130
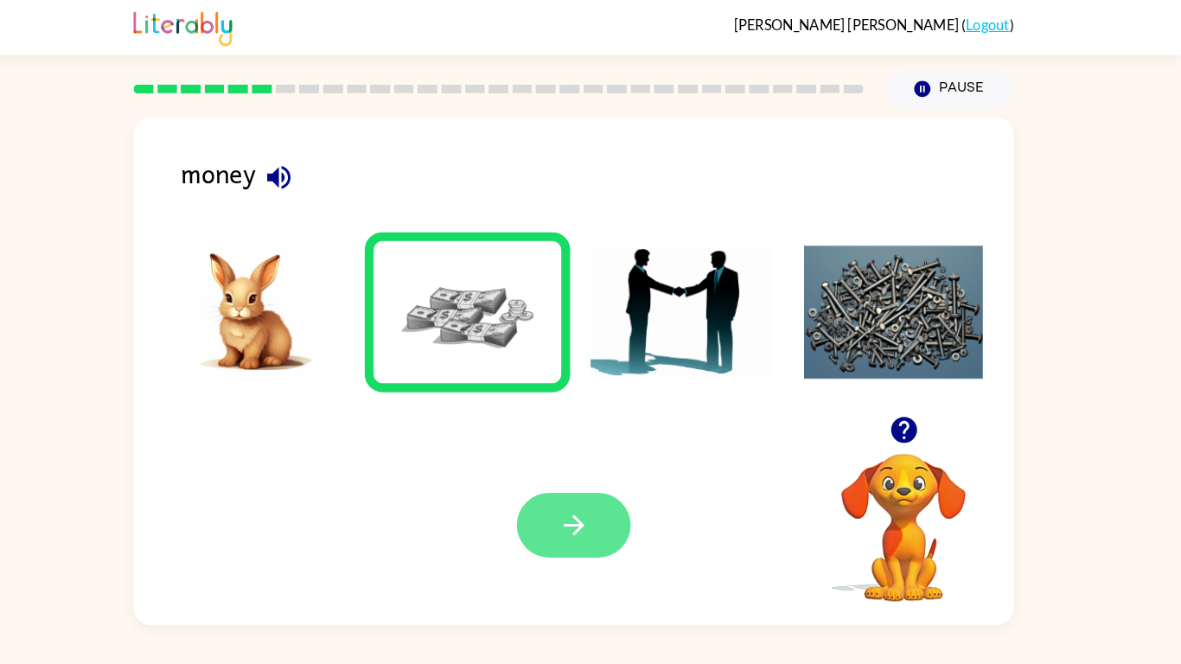
click at [585, 494] on button "button" at bounding box center [590, 510] width 111 height 63
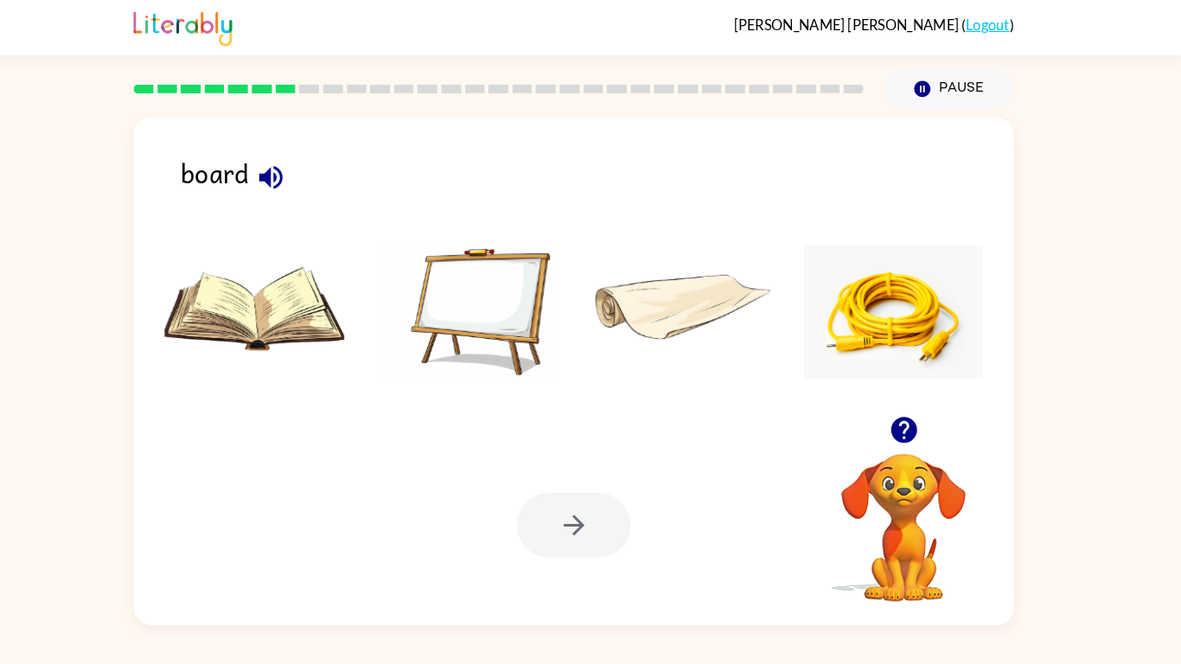
click at [301, 172] on icon "button" at bounding box center [295, 172] width 22 height 22
click at [353, 316] on img at bounding box center [280, 304] width 175 height 130
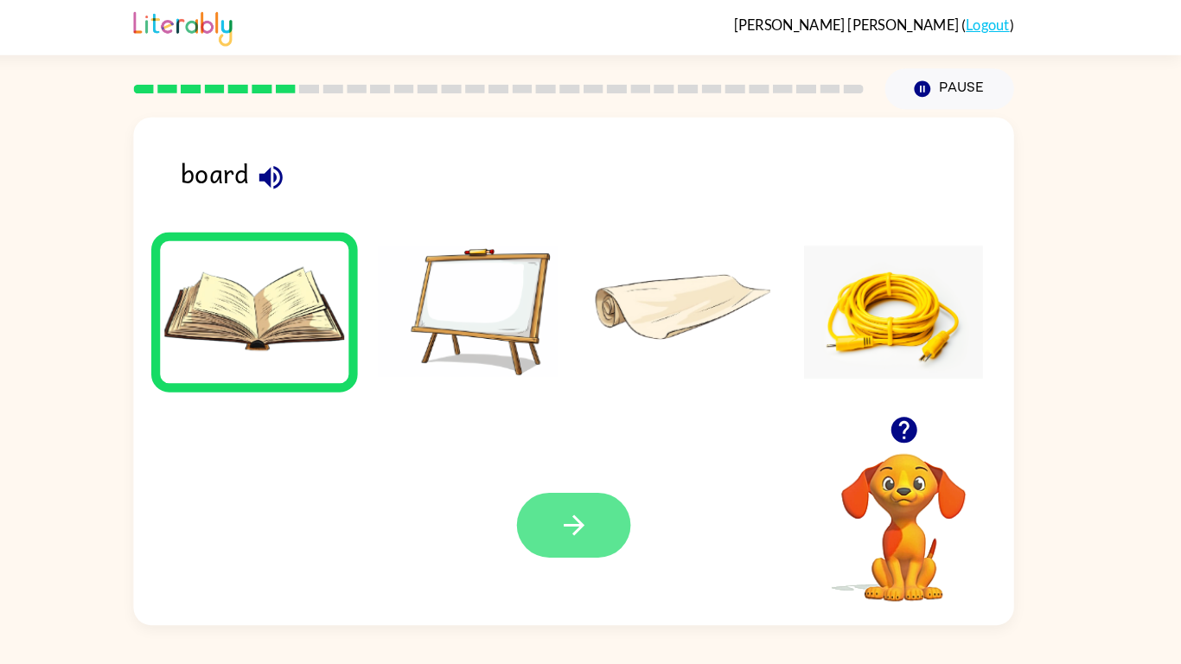
click at [576, 504] on icon "button" at bounding box center [591, 510] width 30 height 30
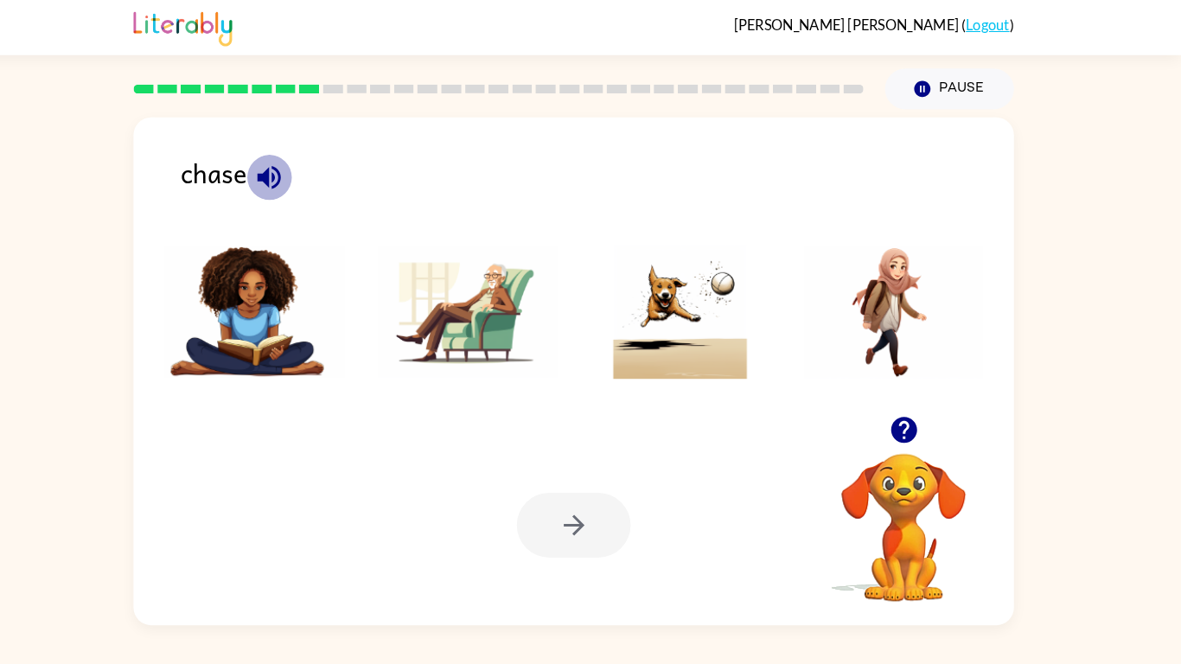
click at [301, 162] on icon "button" at bounding box center [294, 172] width 30 height 30
click at [662, 371] on li at bounding box center [694, 304] width 201 height 156
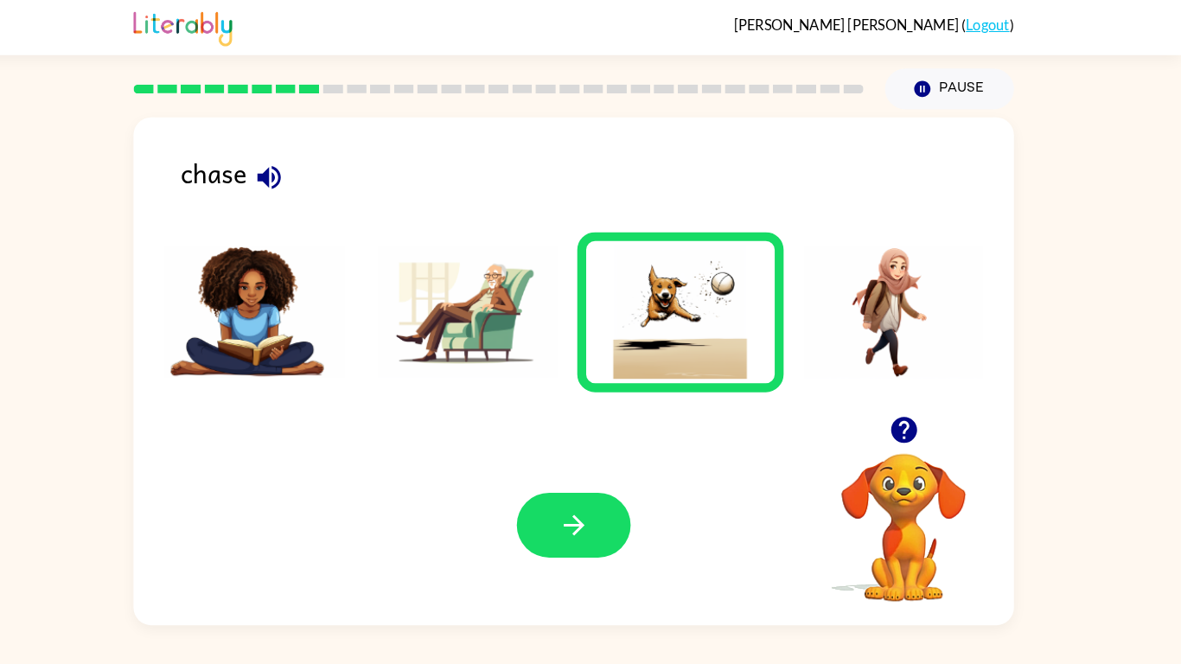
click at [599, 474] on div "Your browser must support playing .mp4 files to use Literably. Please try using…" at bounding box center [590, 510] width 856 height 194
click at [570, 517] on button "button" at bounding box center [590, 510] width 111 height 63
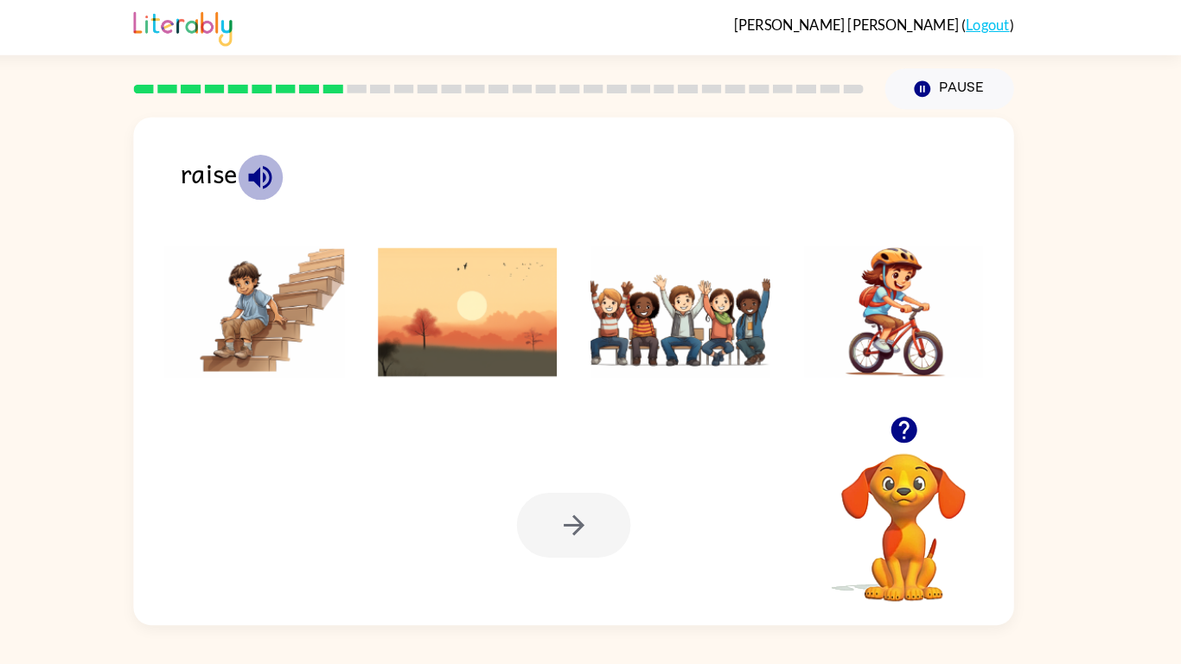
click at [288, 179] on icon "button" at bounding box center [286, 172] width 30 height 30
click at [704, 303] on img at bounding box center [694, 304] width 175 height 130
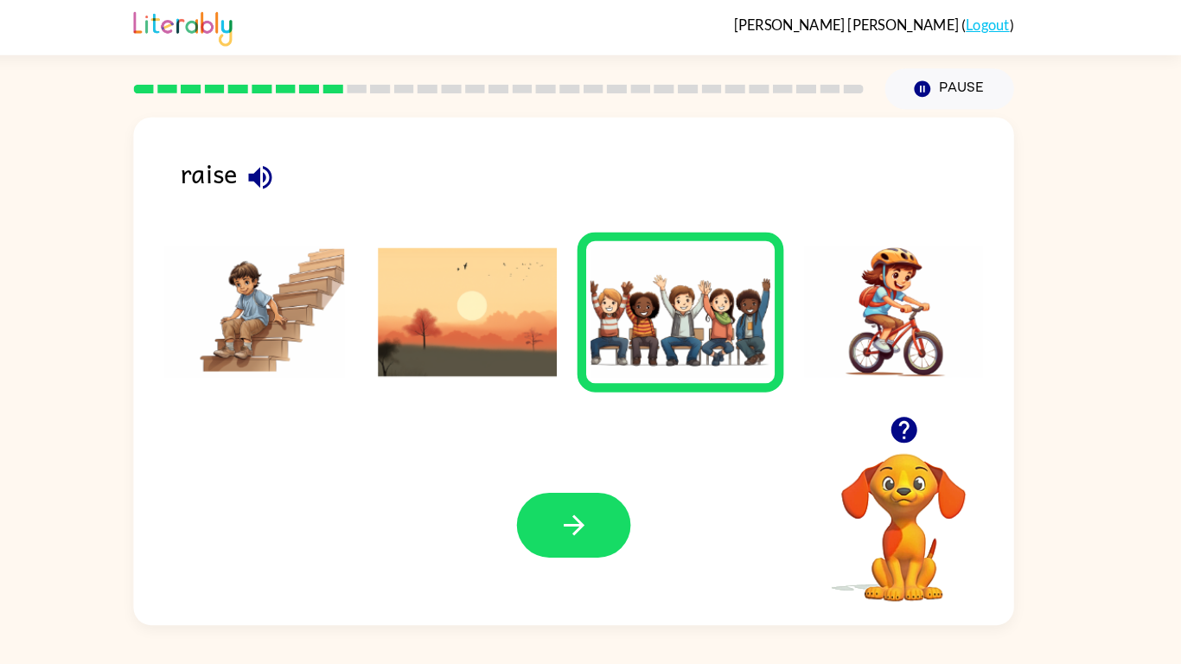
click at [291, 317] on img at bounding box center [280, 304] width 175 height 130
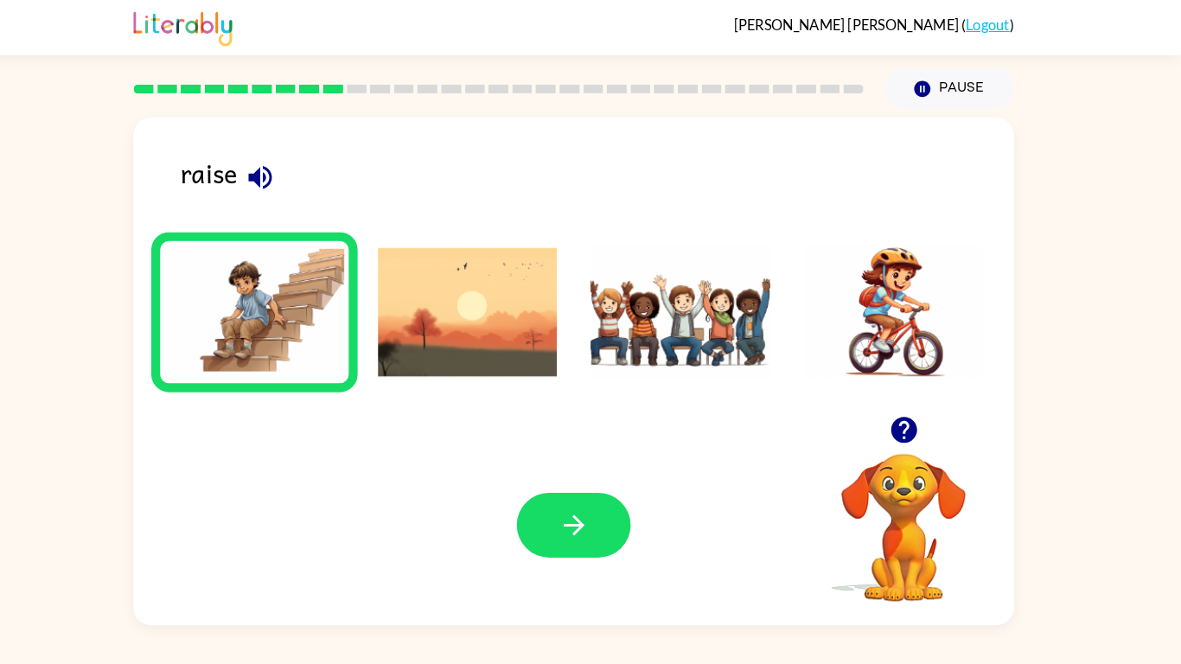
click at [721, 290] on img at bounding box center [694, 304] width 175 height 130
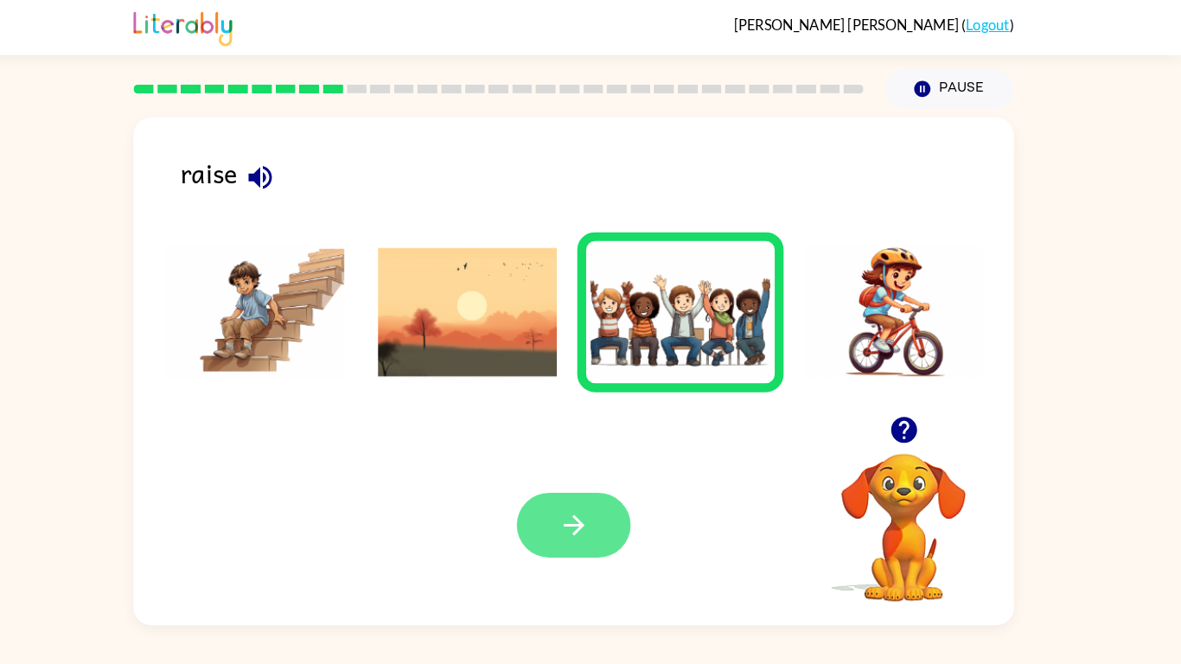
click at [585, 489] on button "button" at bounding box center [590, 510] width 111 height 63
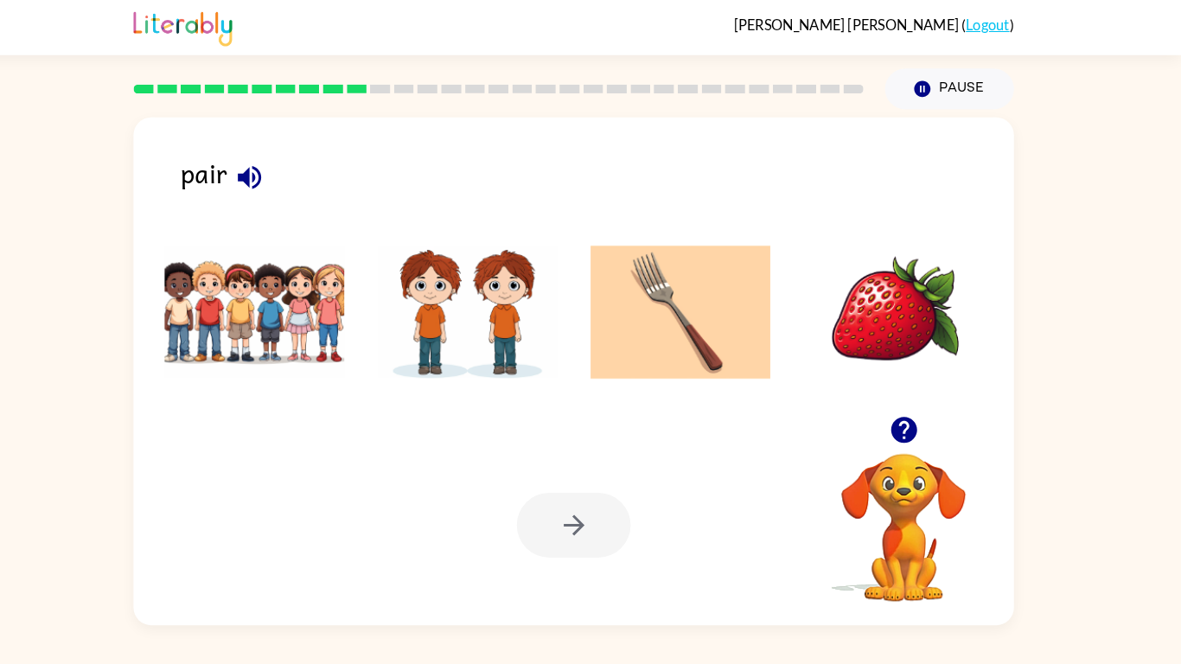
click at [266, 169] on icon "button" at bounding box center [275, 172] width 22 height 22
click at [271, 171] on icon "button" at bounding box center [275, 172] width 22 height 22
click at [520, 314] on img at bounding box center [487, 304] width 175 height 130
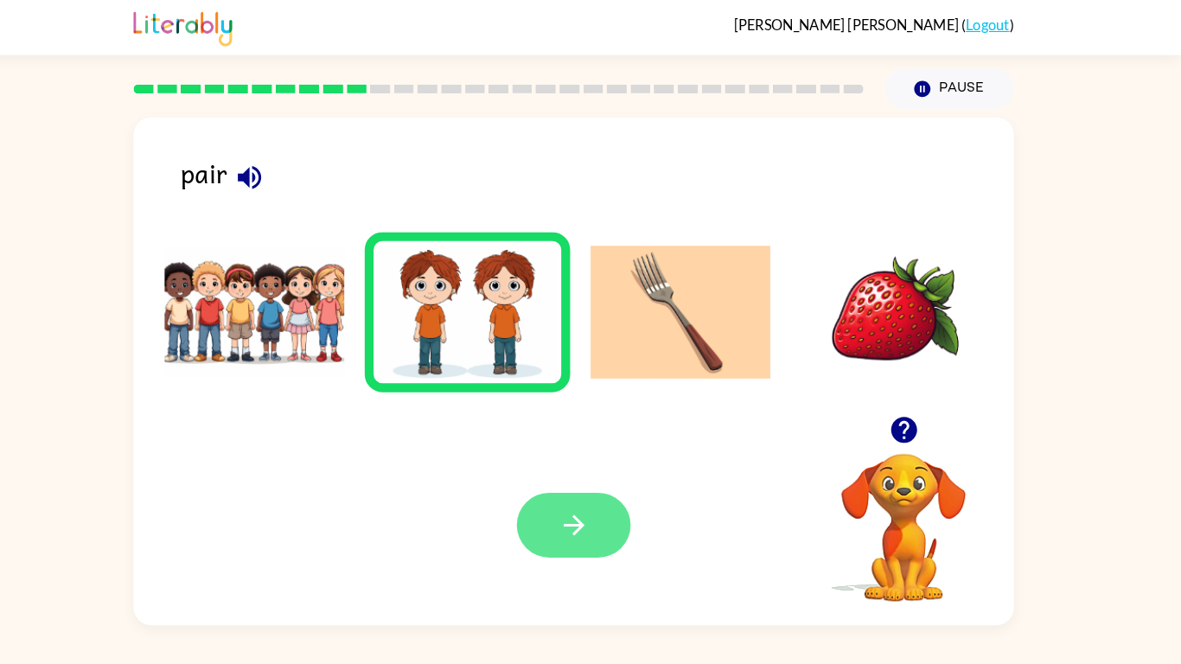
click at [626, 517] on button "button" at bounding box center [590, 510] width 111 height 63
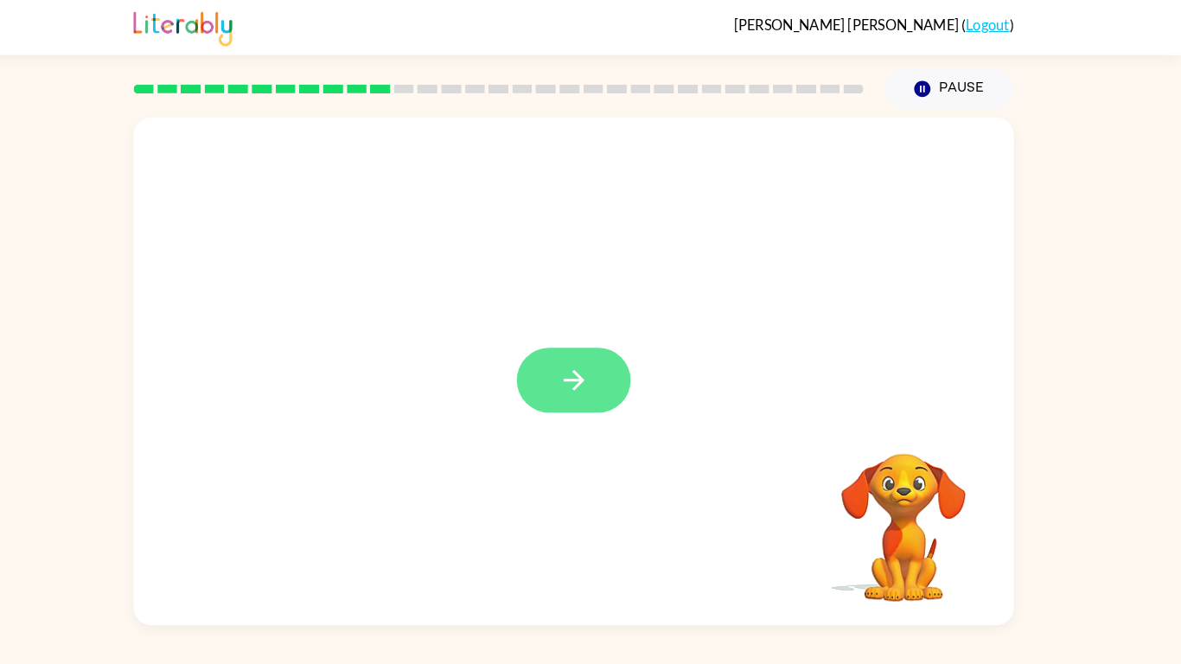
click at [588, 355] on icon "button" at bounding box center [591, 369] width 30 height 30
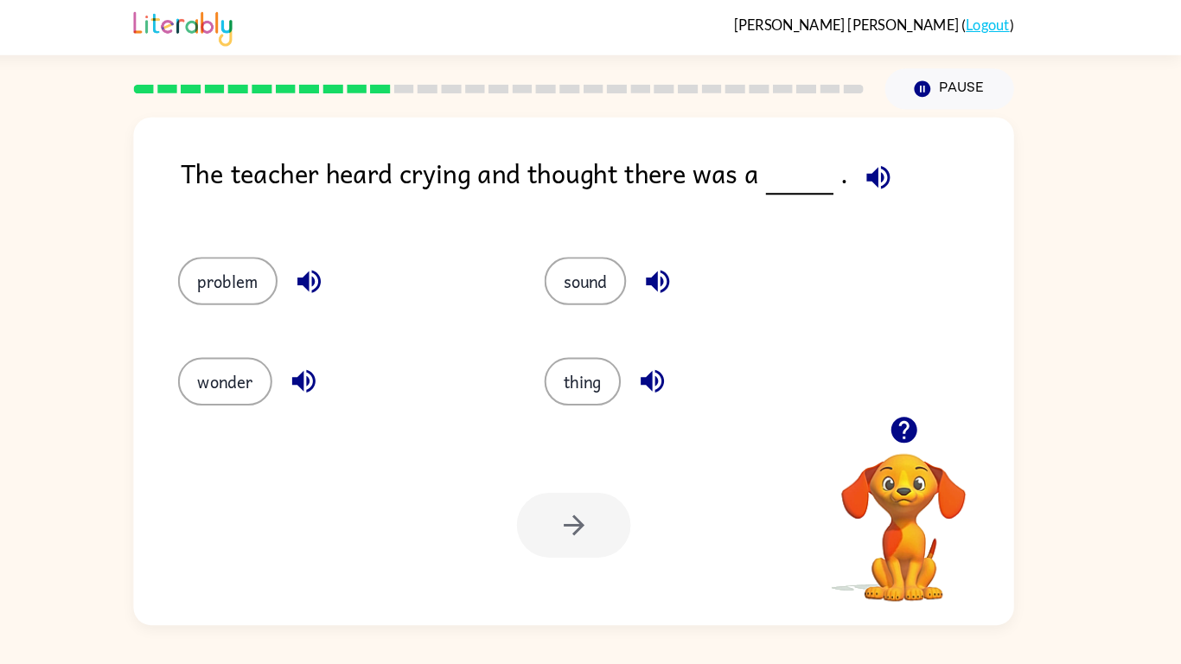
click at [881, 177] on icon "button" at bounding box center [886, 172] width 22 height 22
click at [242, 385] on button "wonder" at bounding box center [252, 370] width 92 height 47
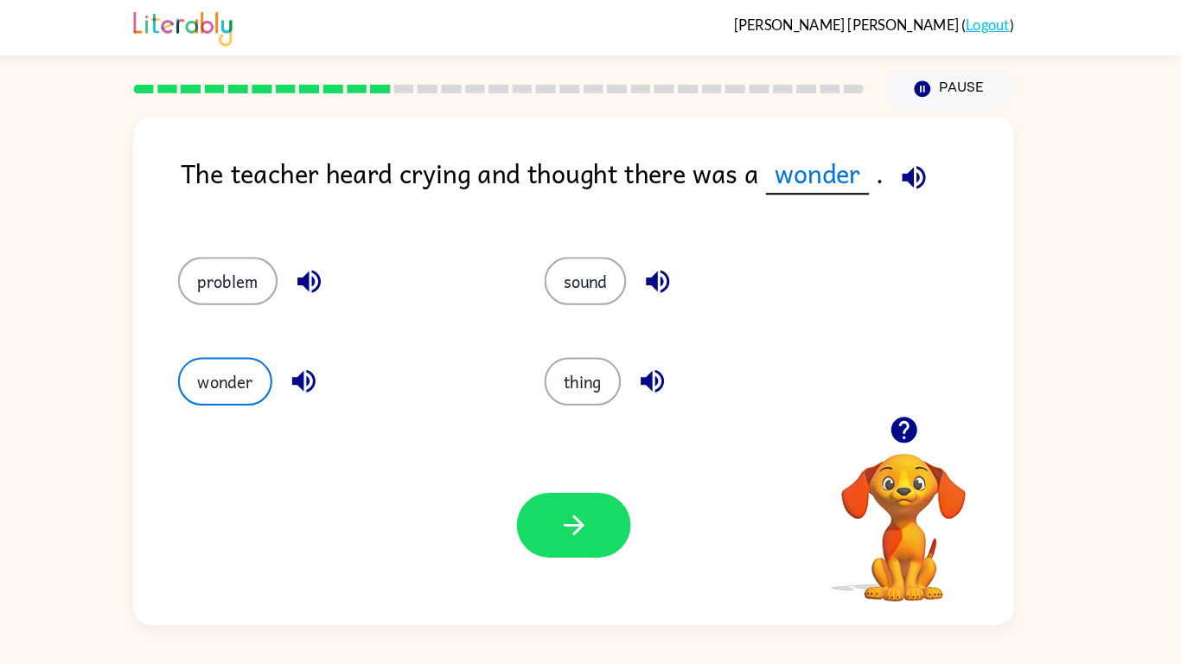
click at [583, 517] on div "Your browser must support playing .mp4 files to use Literably. Please try using…" at bounding box center [590, 510] width 856 height 194
click at [560, 506] on button "button" at bounding box center [590, 510] width 111 height 63
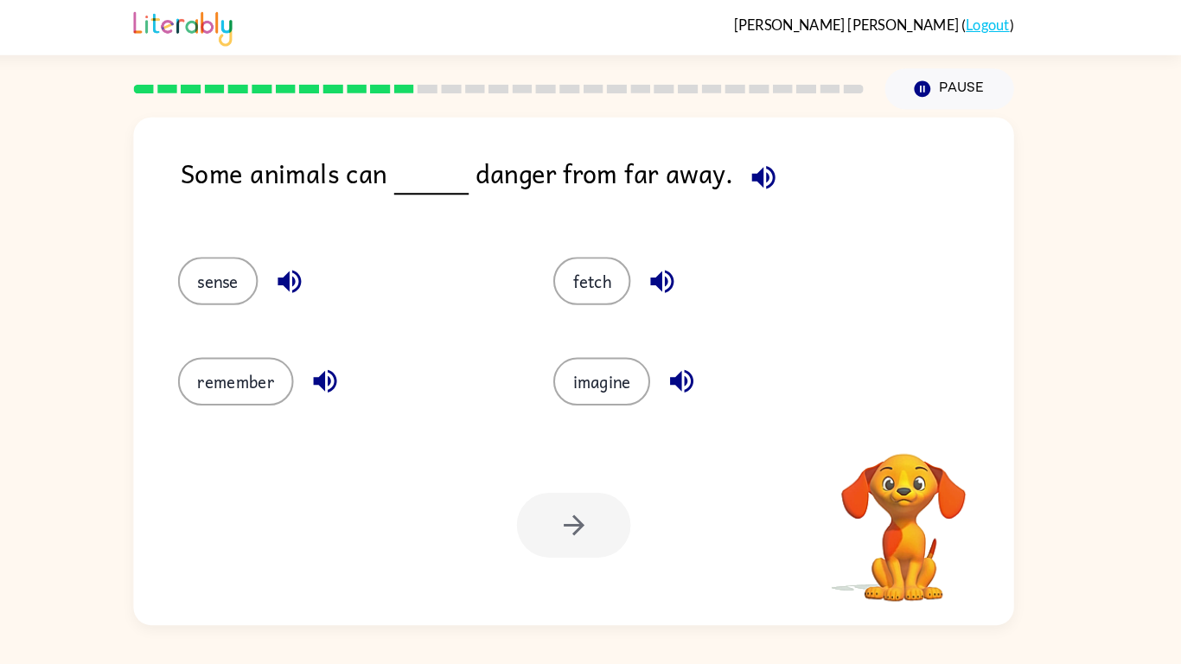
click at [560, 506] on div at bounding box center [590, 510] width 111 height 63
click at [778, 168] on icon "button" at bounding box center [775, 172] width 30 height 30
click at [618, 283] on button "fetch" at bounding box center [607, 273] width 75 height 47
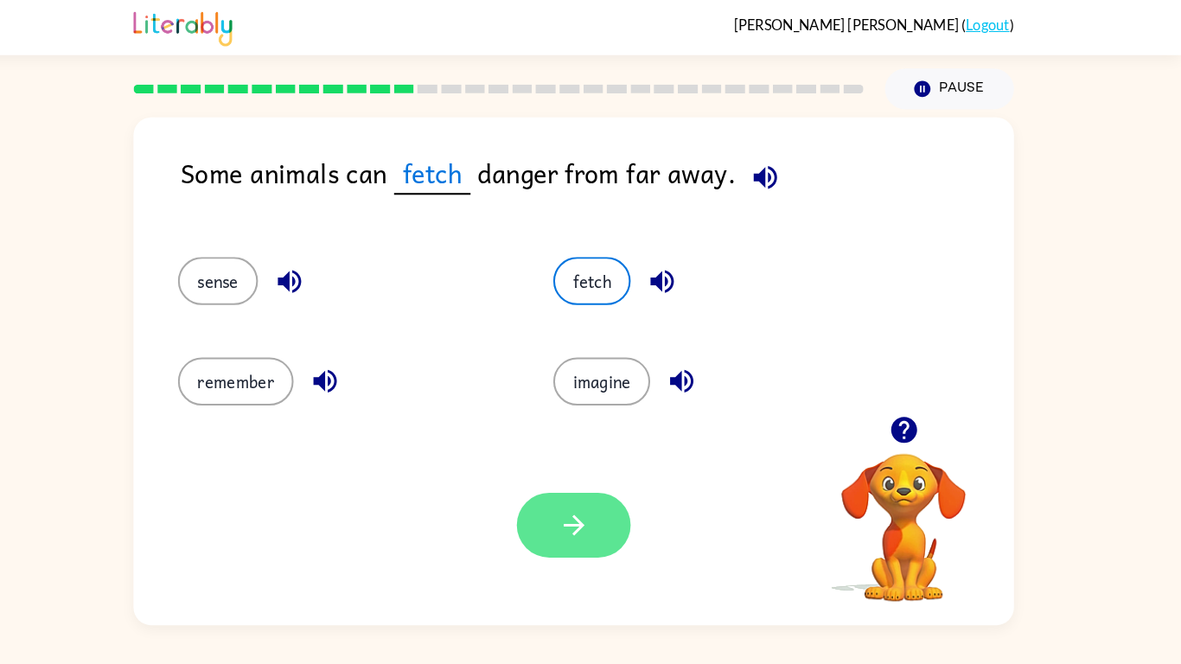
click at [596, 517] on icon "button" at bounding box center [591, 510] width 30 height 30
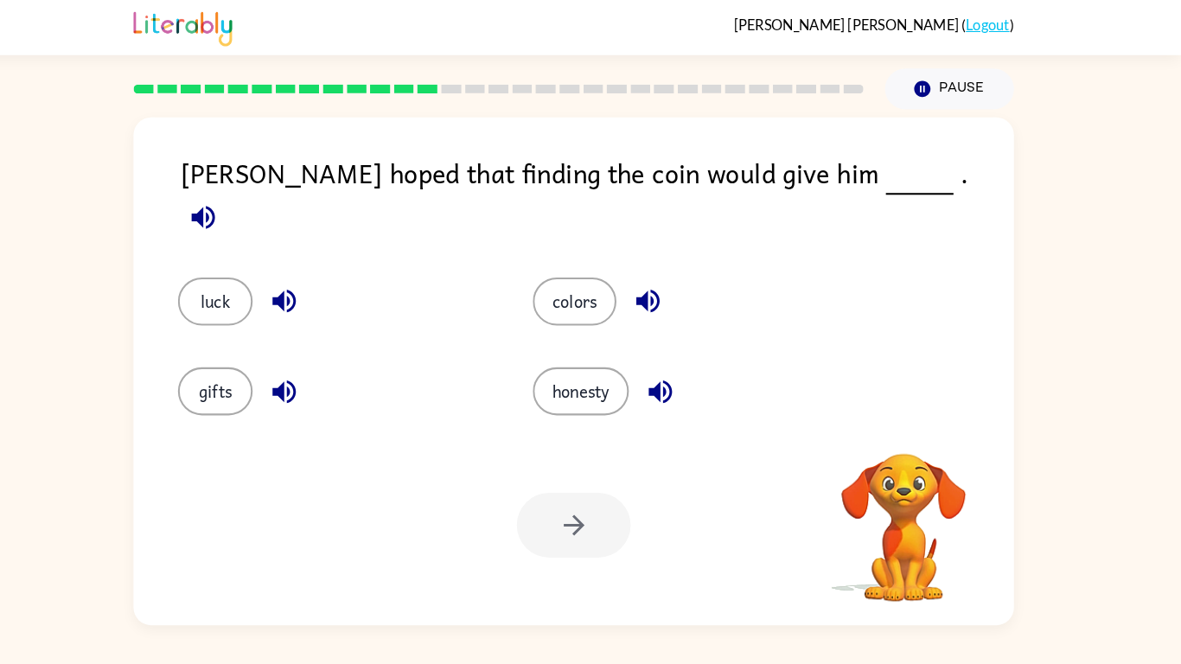
click at [252, 188] on span at bounding box center [230, 207] width 44 height 39
click at [245, 196] on icon "button" at bounding box center [230, 211] width 30 height 30
click at [228, 273] on button "luck" at bounding box center [242, 293] width 73 height 47
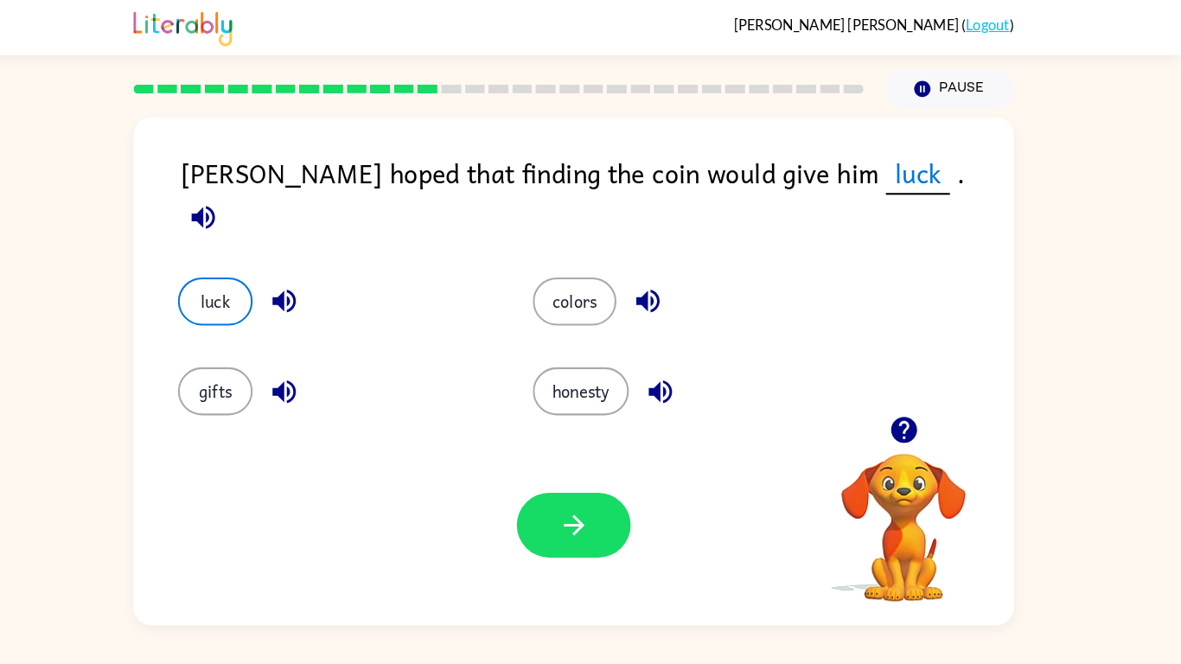
click at [295, 283] on icon "button" at bounding box center [309, 292] width 30 height 30
click at [1091, 269] on div "Jackson hoped that finding the coin would give him luck . luck colors gifts hon…" at bounding box center [590, 356] width 1181 height 501
click at [606, 517] on div "Your browser must support playing .mp4 files to use Literably. Please try using…" at bounding box center [590, 510] width 856 height 194
click at [569, 505] on button "button" at bounding box center [590, 510] width 111 height 63
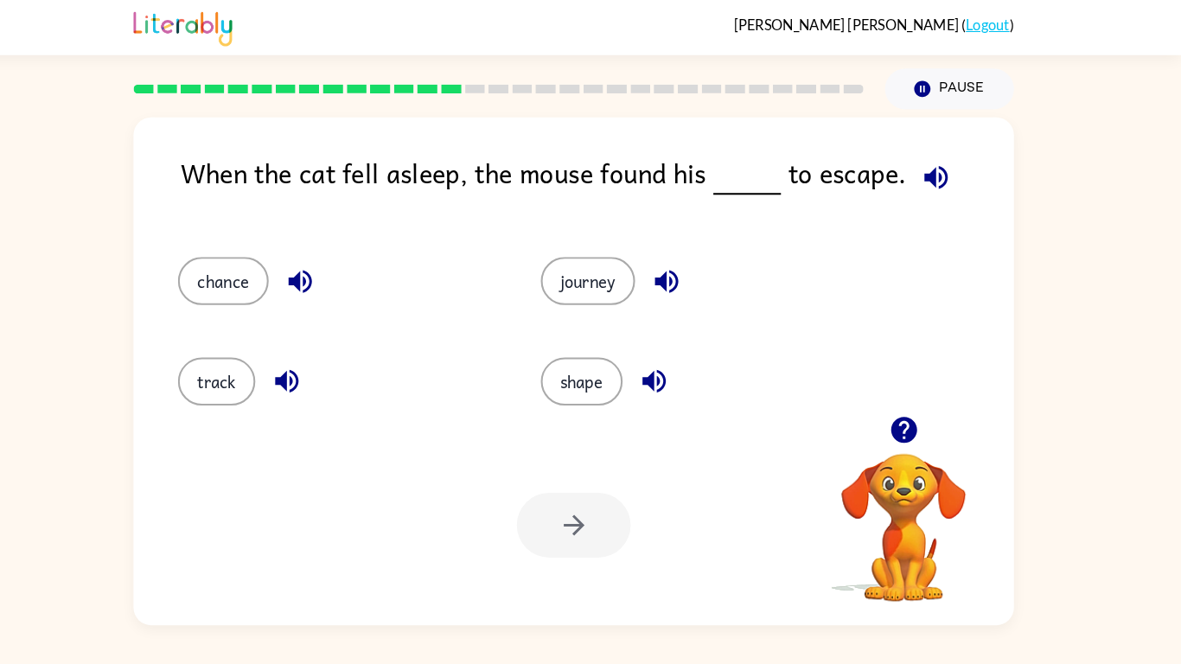
click at [939, 160] on icon "button" at bounding box center [942, 172] width 30 height 30
click at [258, 271] on button "chance" at bounding box center [250, 273] width 88 height 47
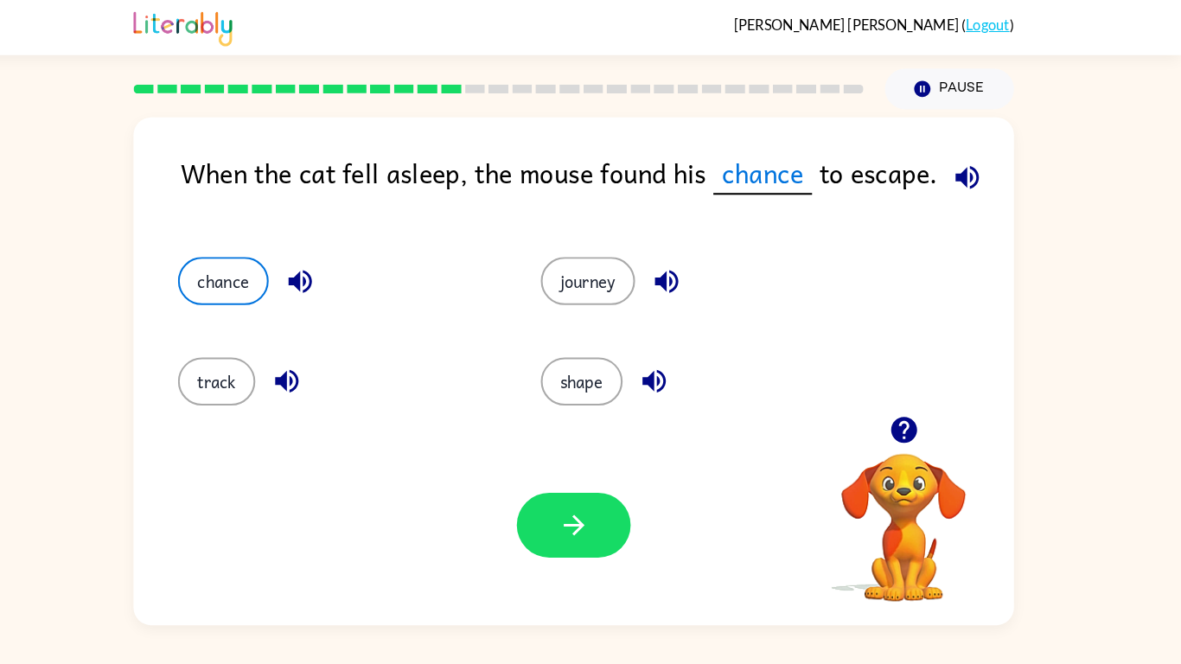
click at [1180, 315] on div "When the cat fell asleep, the mouse found his chance to escape. chance journey …" at bounding box center [590, 356] width 1181 height 501
click at [629, 517] on button "button" at bounding box center [590, 510] width 111 height 63
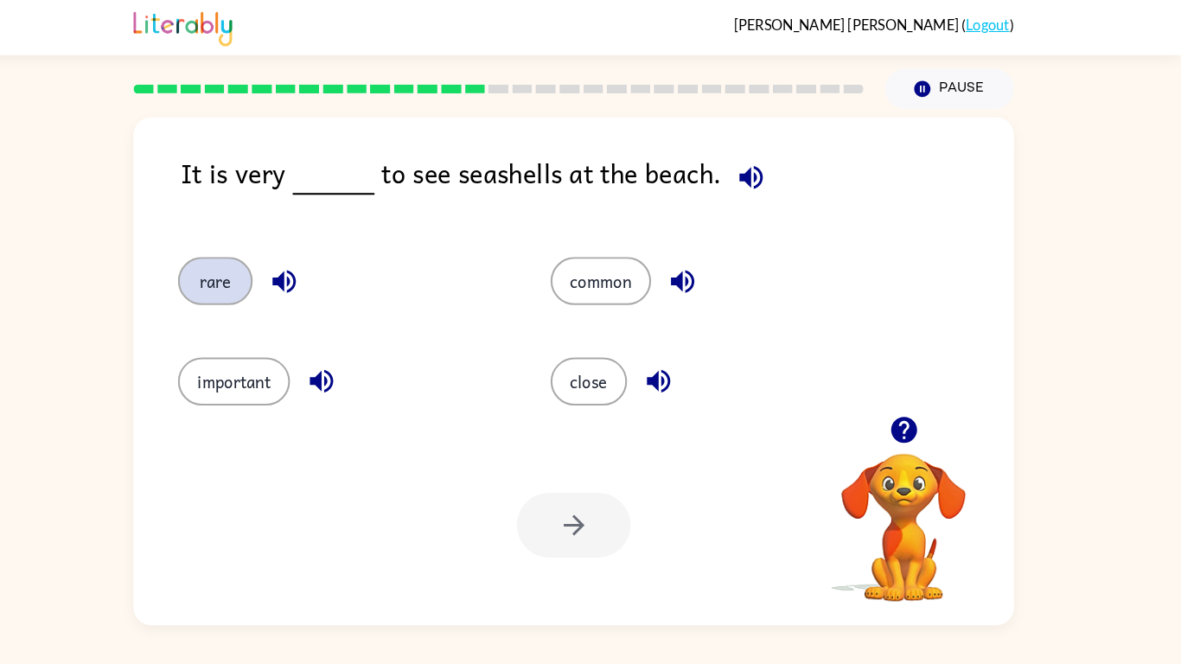
click at [239, 290] on button "rare" at bounding box center [242, 273] width 73 height 47
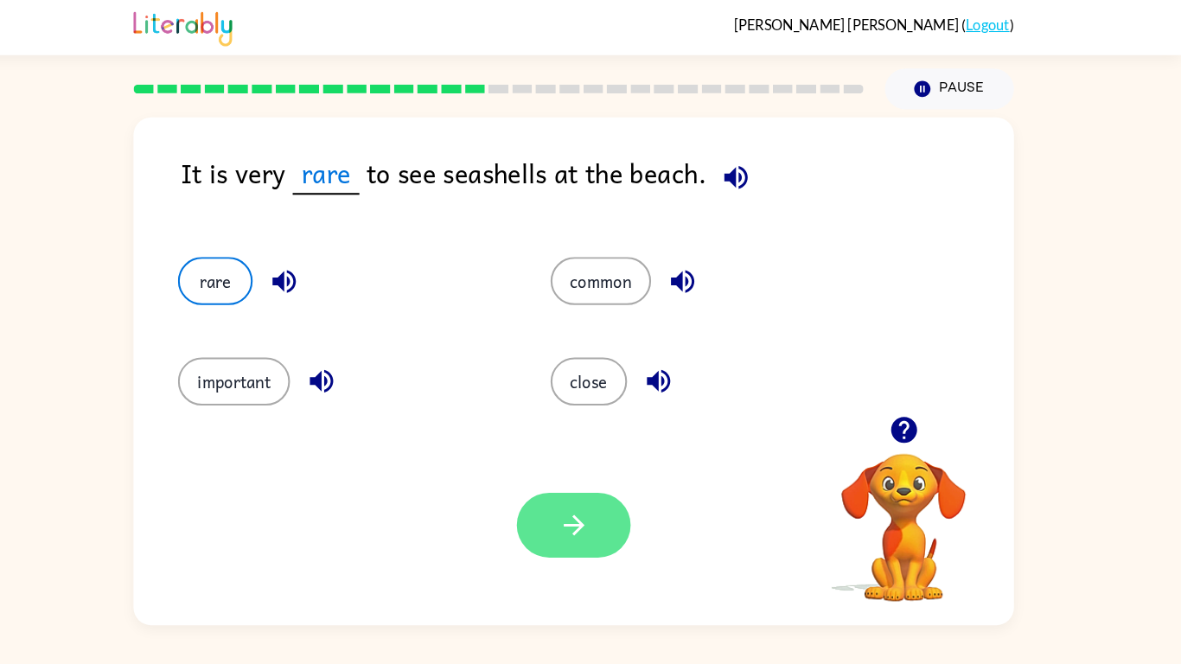
click at [632, 503] on button "button" at bounding box center [590, 510] width 111 height 63
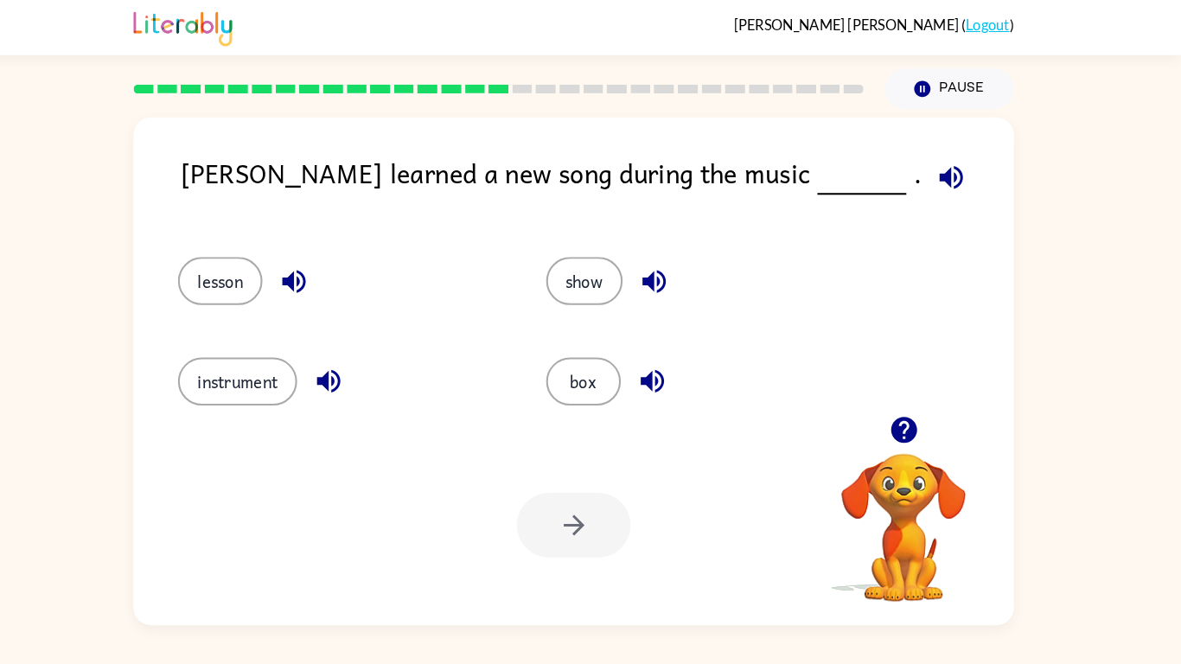
click at [324, 280] on icon "button" at bounding box center [318, 273] width 30 height 30
click at [349, 368] on icon "button" at bounding box center [352, 371] width 22 height 22
click at [233, 279] on button "lesson" at bounding box center [247, 273] width 82 height 47
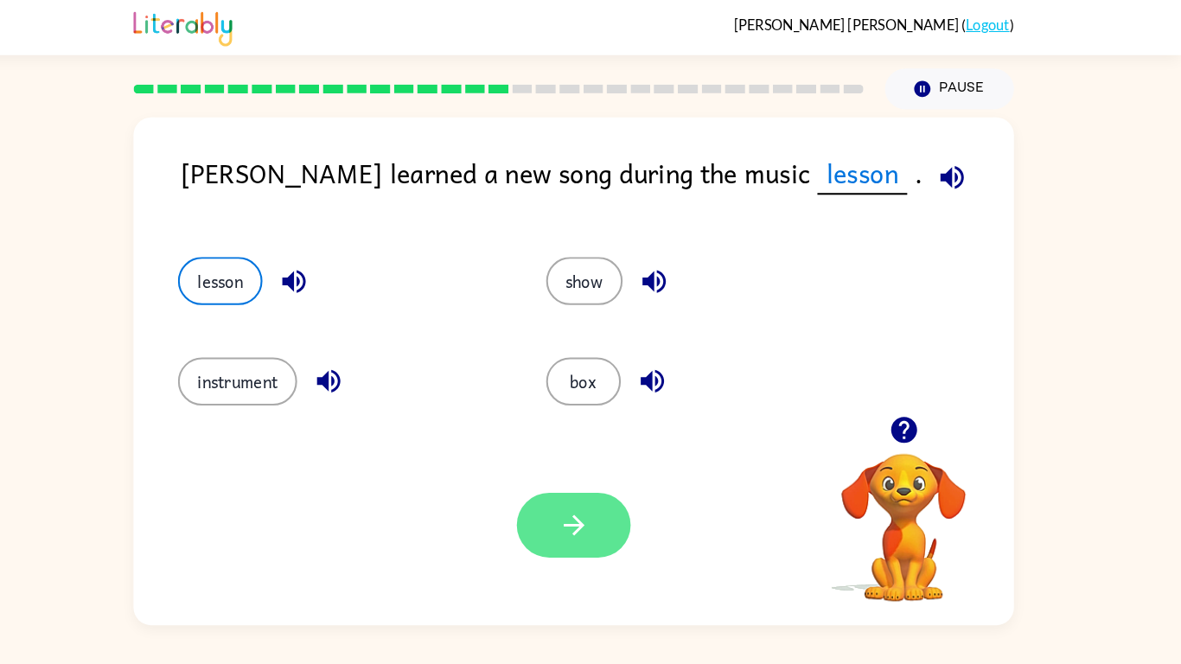
click at [603, 498] on icon "button" at bounding box center [591, 510] width 30 height 30
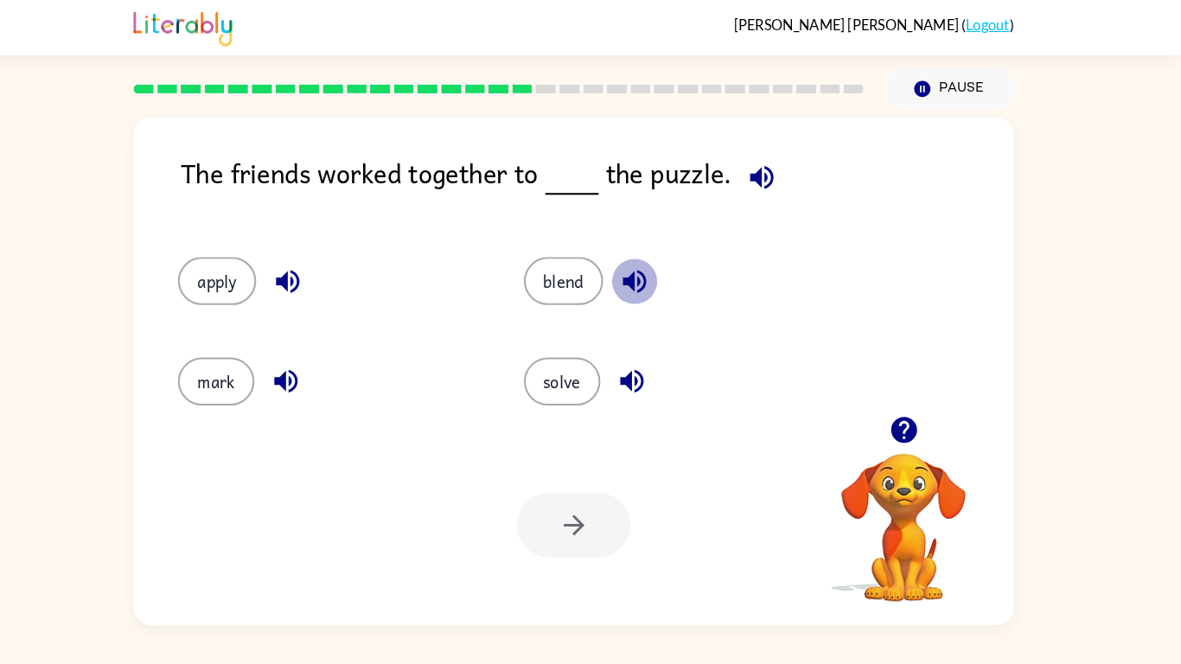
click at [652, 280] on icon "button" at bounding box center [649, 273] width 30 height 30
click at [317, 273] on icon "button" at bounding box center [312, 274] width 22 height 22
click at [270, 265] on button "apply" at bounding box center [244, 273] width 76 height 47
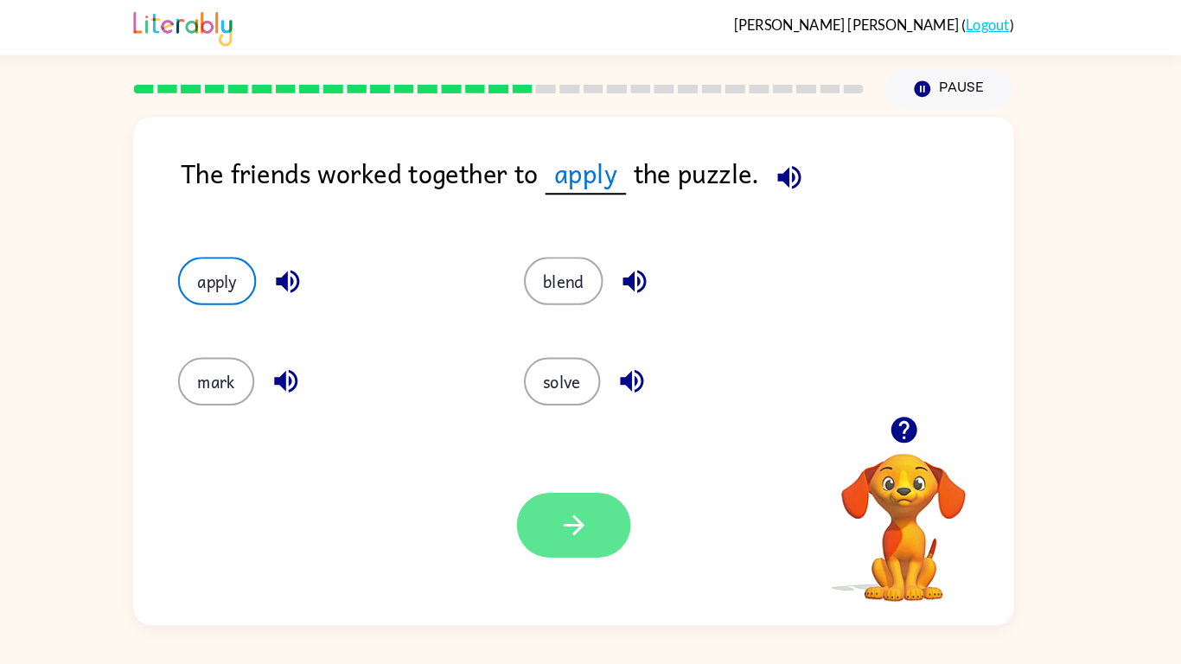
click at [593, 502] on icon "button" at bounding box center [591, 510] width 30 height 30
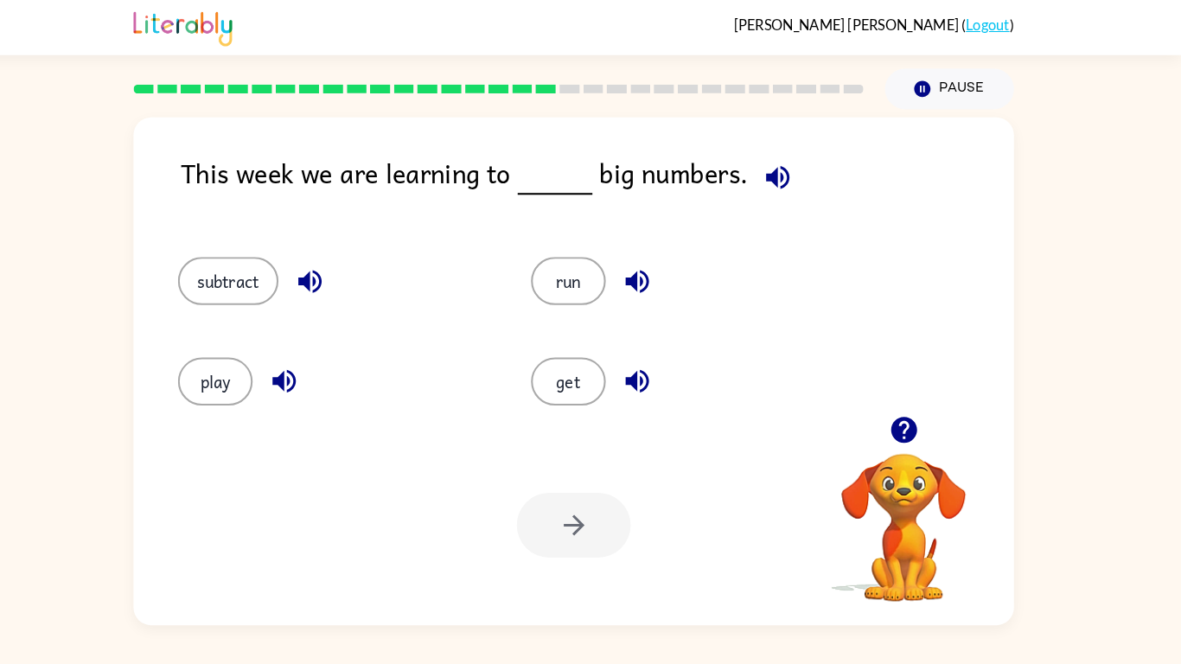
click at [332, 273] on icon "button" at bounding box center [333, 274] width 22 height 22
click at [239, 274] on button "subtract" at bounding box center [255, 273] width 98 height 47
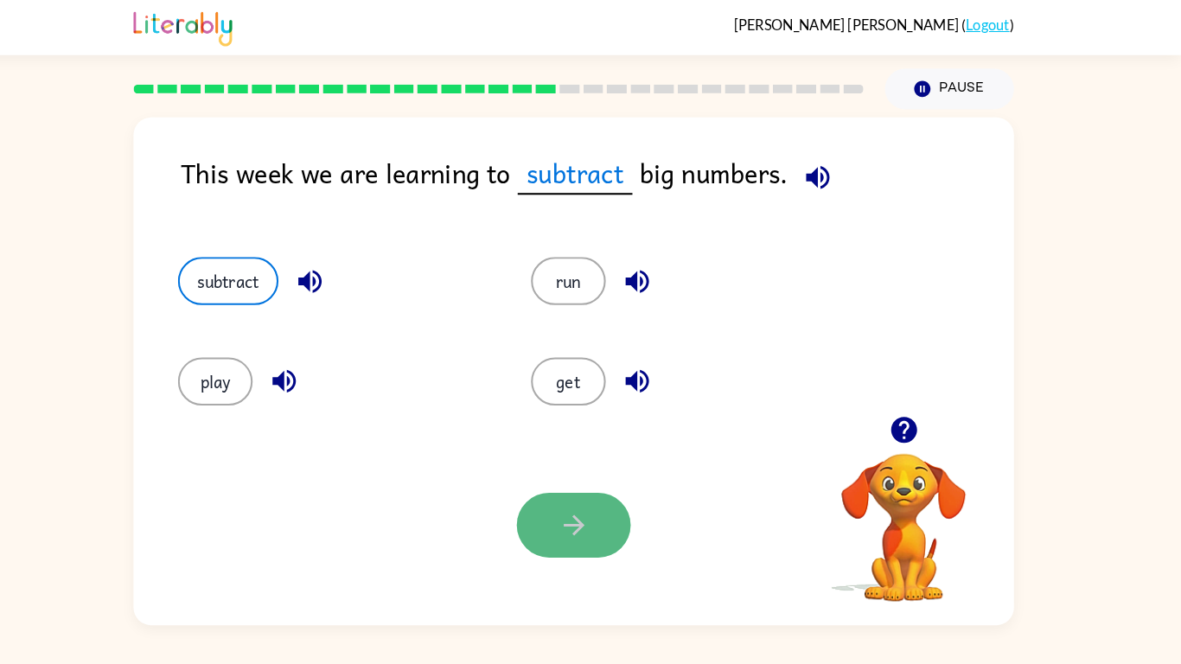
click at [629, 517] on button "button" at bounding box center [590, 510] width 111 height 63
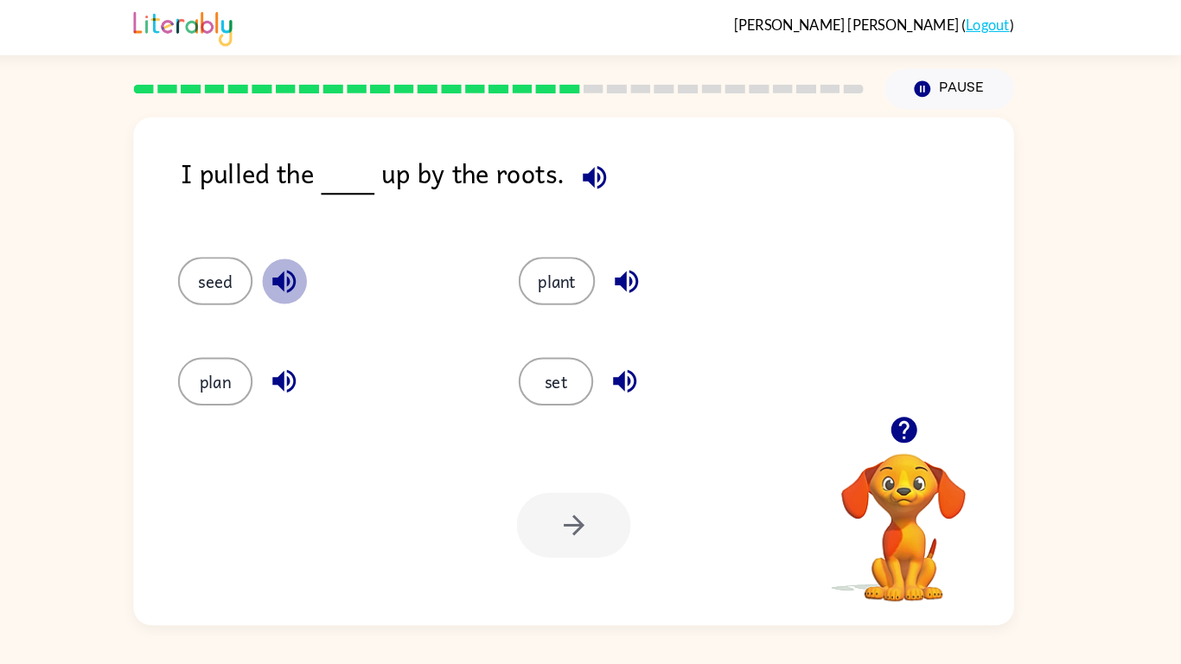
click at [304, 270] on icon "button" at bounding box center [308, 274] width 22 height 22
click at [248, 284] on button "seed" at bounding box center [242, 273] width 73 height 47
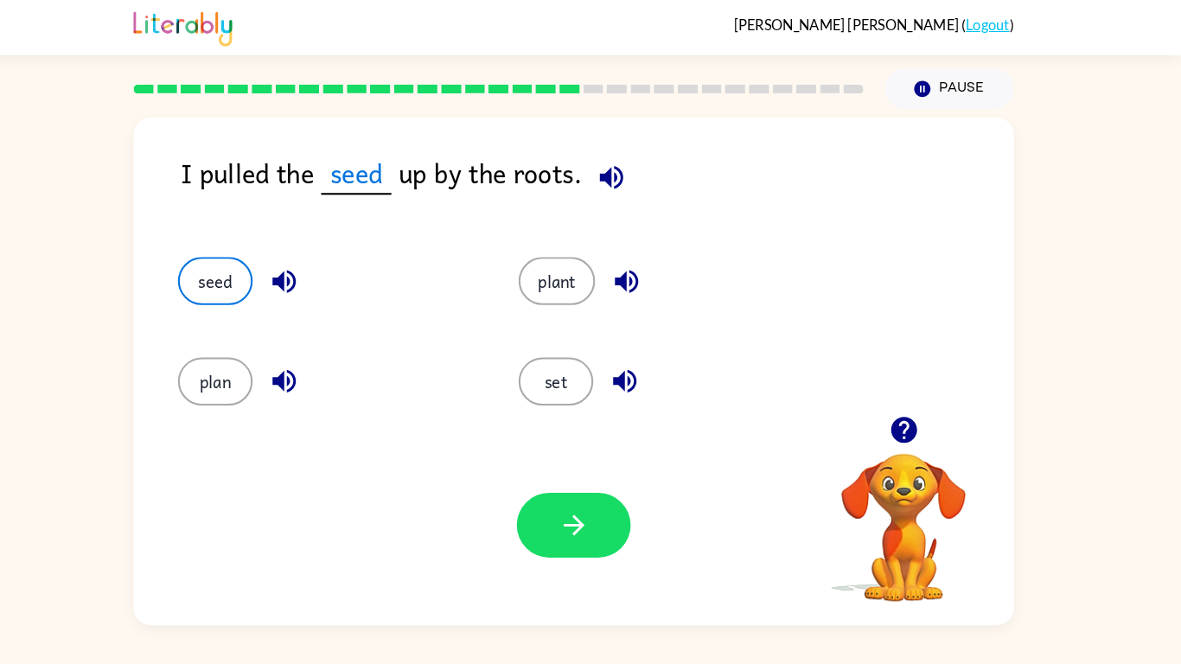
click at [307, 305] on div "seed" at bounding box center [338, 265] width 331 height 97
click at [552, 509] on button "button" at bounding box center [590, 510] width 111 height 63
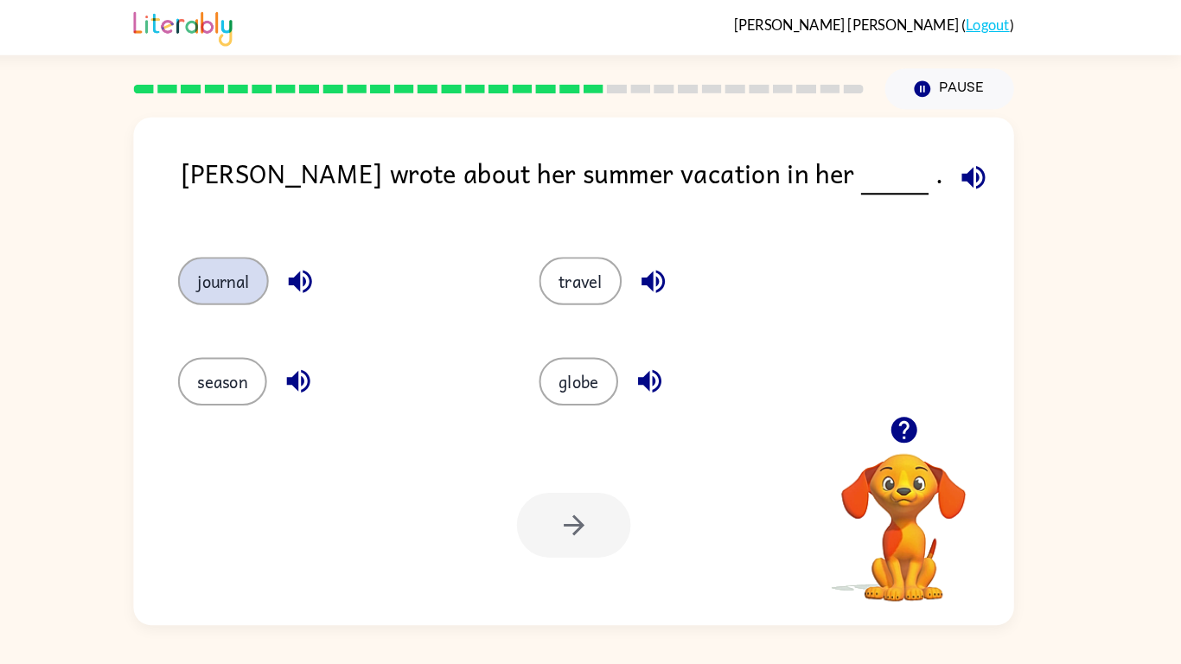
click at [243, 287] on button "journal" at bounding box center [250, 273] width 88 height 47
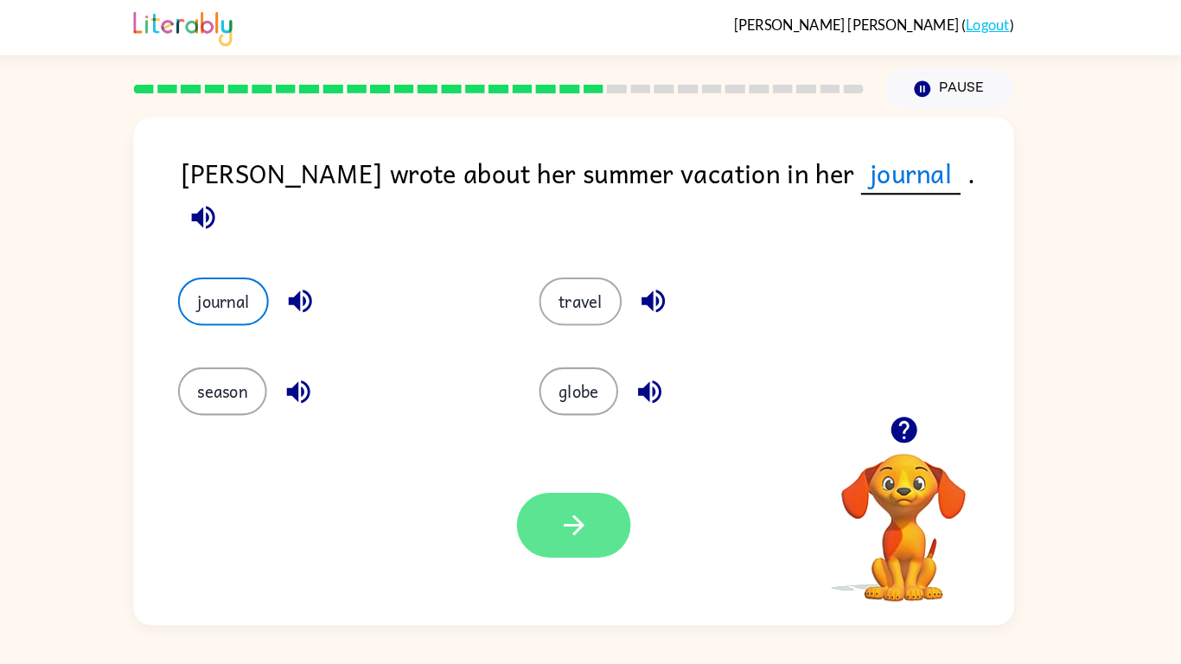
click at [617, 502] on button "button" at bounding box center [590, 510] width 111 height 63
